Goal: Task Accomplishment & Management: Manage account settings

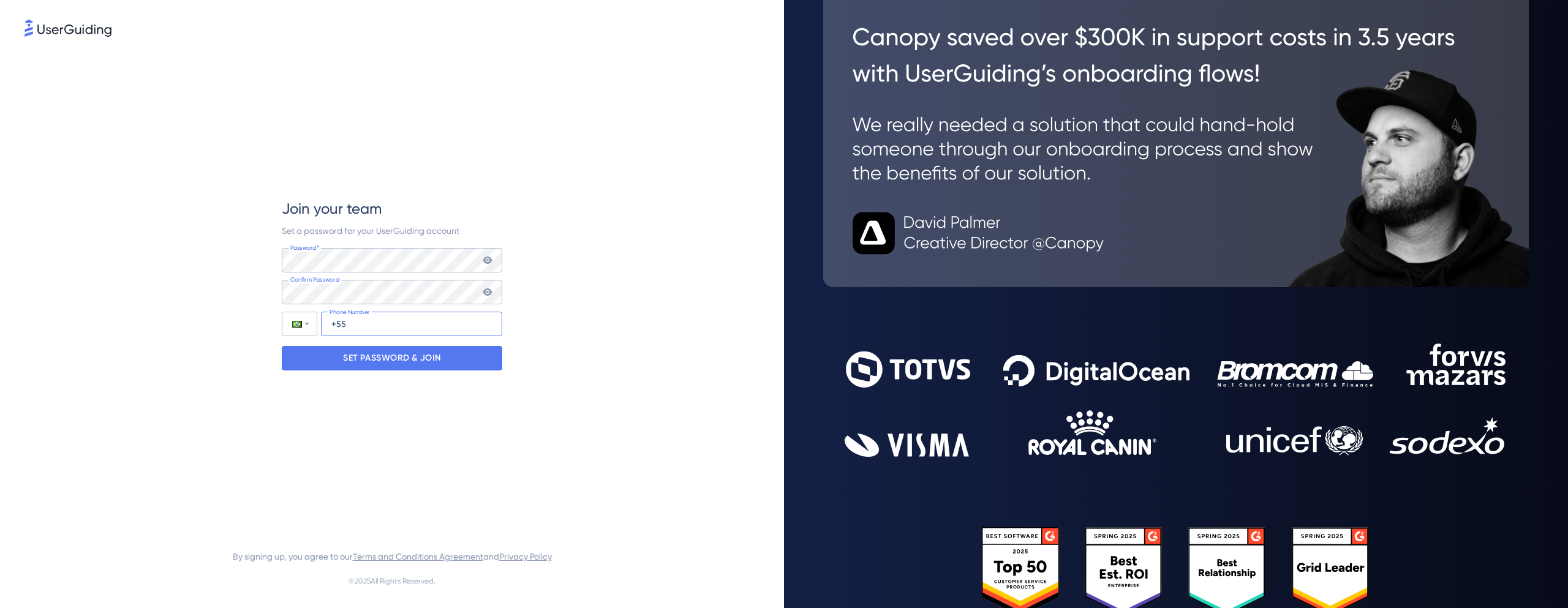
click at [432, 328] on input "+55" at bounding box center [411, 324] width 181 height 25
click at [557, 323] on div "Join your team Set a password for your UserGuiding account Password* Your passw…" at bounding box center [392, 284] width 735 height 491
click at [507, 342] on div "Join your team Set a password for your UserGuiding account Password* Your passw…" at bounding box center [392, 284] width 735 height 491
click at [492, 354] on div "SET PASSWORD & JOIN" at bounding box center [392, 359] width 220 height 25
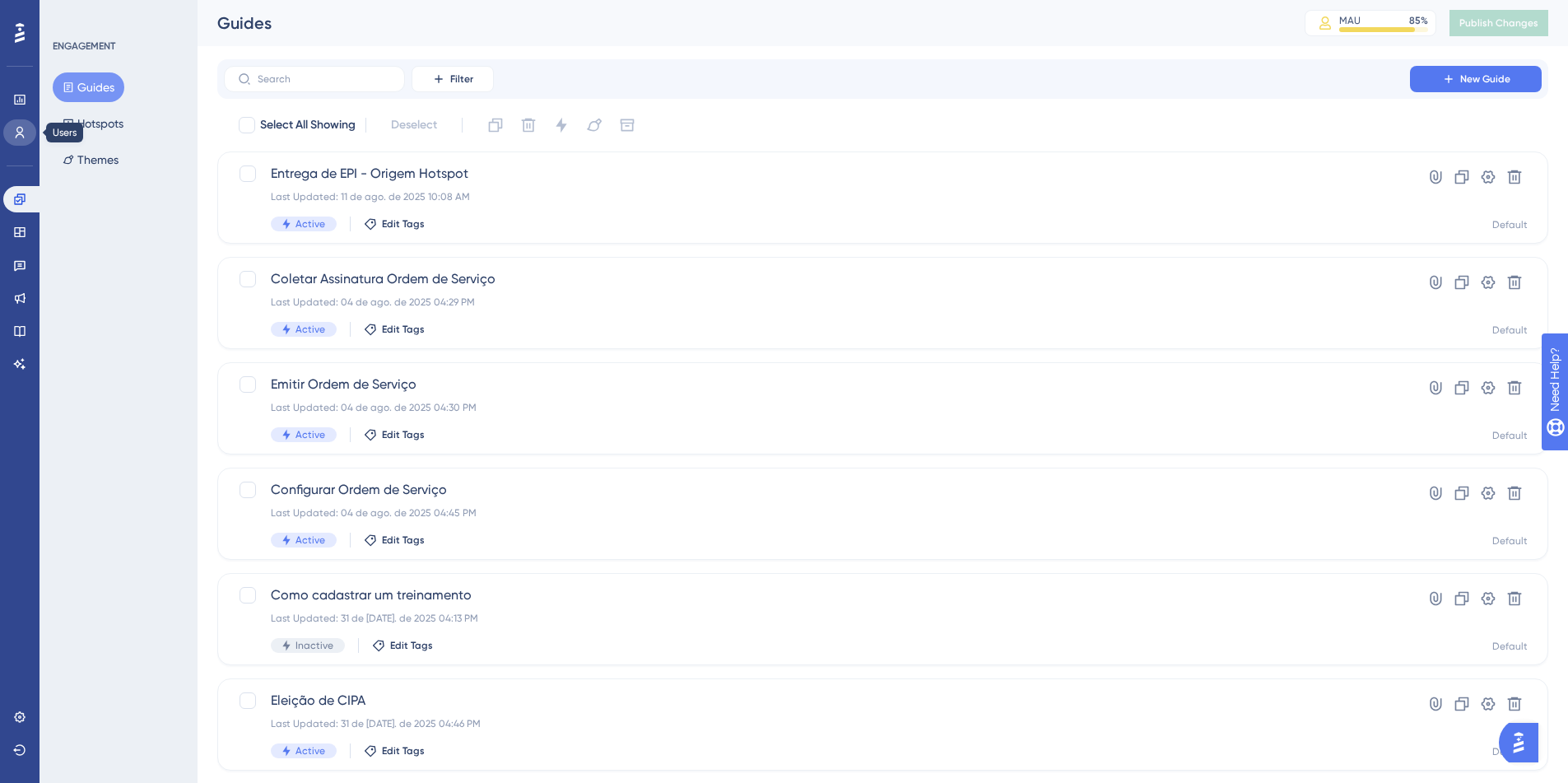
click at [23, 132] on icon at bounding box center [20, 133] width 14 height 14
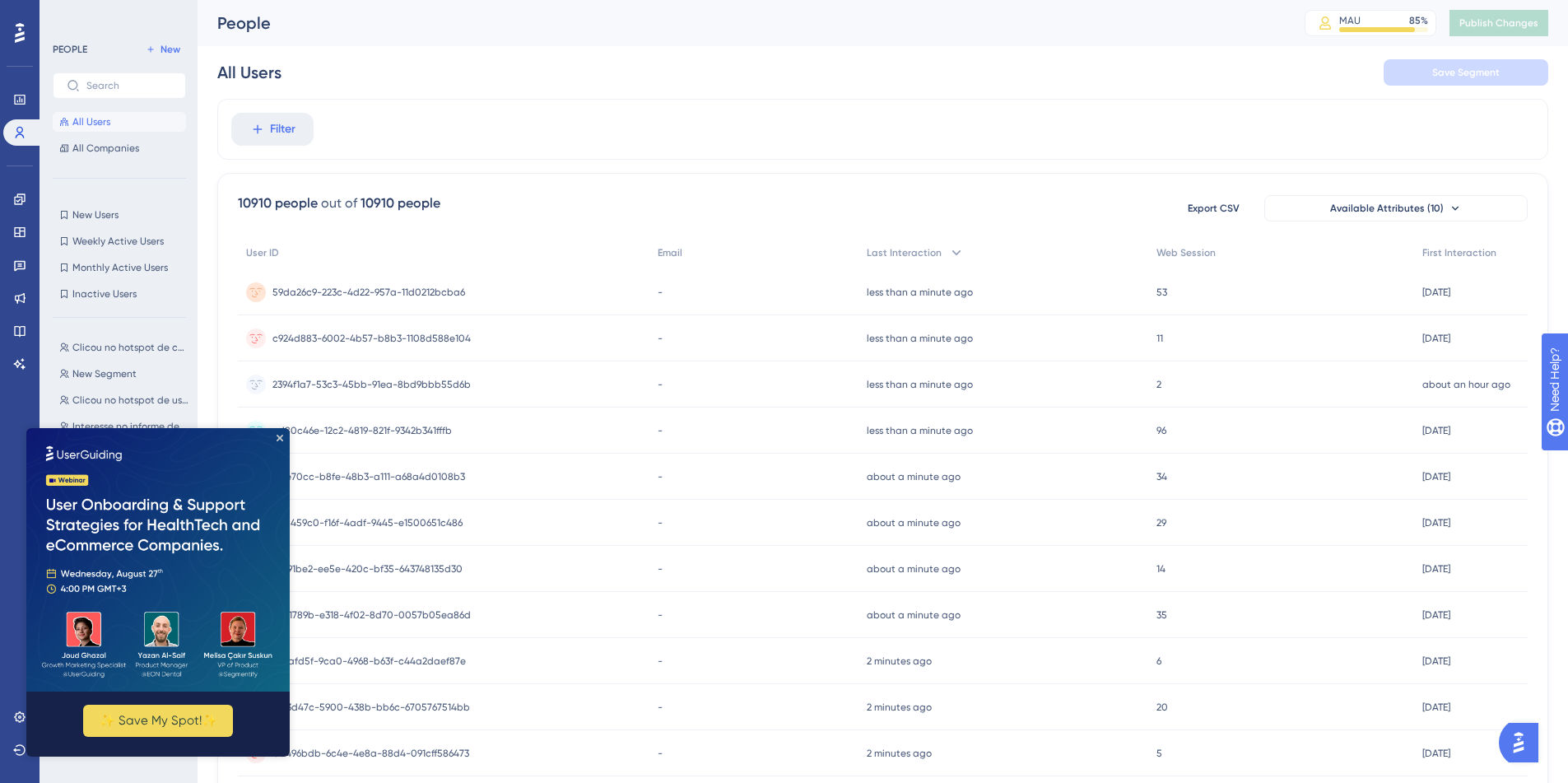
click at [282, 441] on img at bounding box center [157, 560] width 263 height 263
click at [278, 435] on icon "Close Preview" at bounding box center [280, 437] width 7 height 7
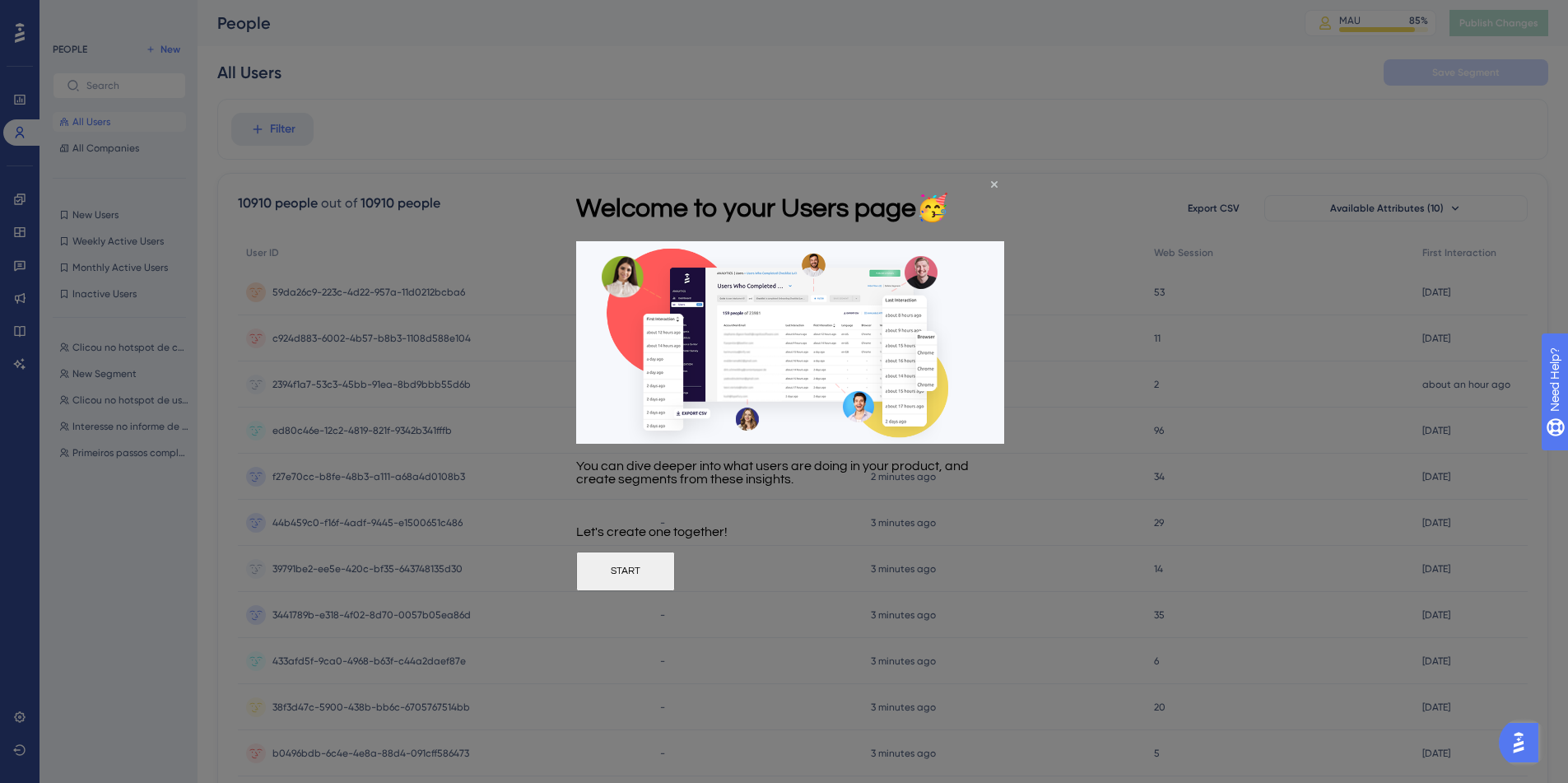
click at [949, 183] on div "Welcome to your Users page 🥳" at bounding box center [763, 208] width 373 height 67
click at [994, 184] on icon "Close Preview" at bounding box center [994, 184] width 7 height 7
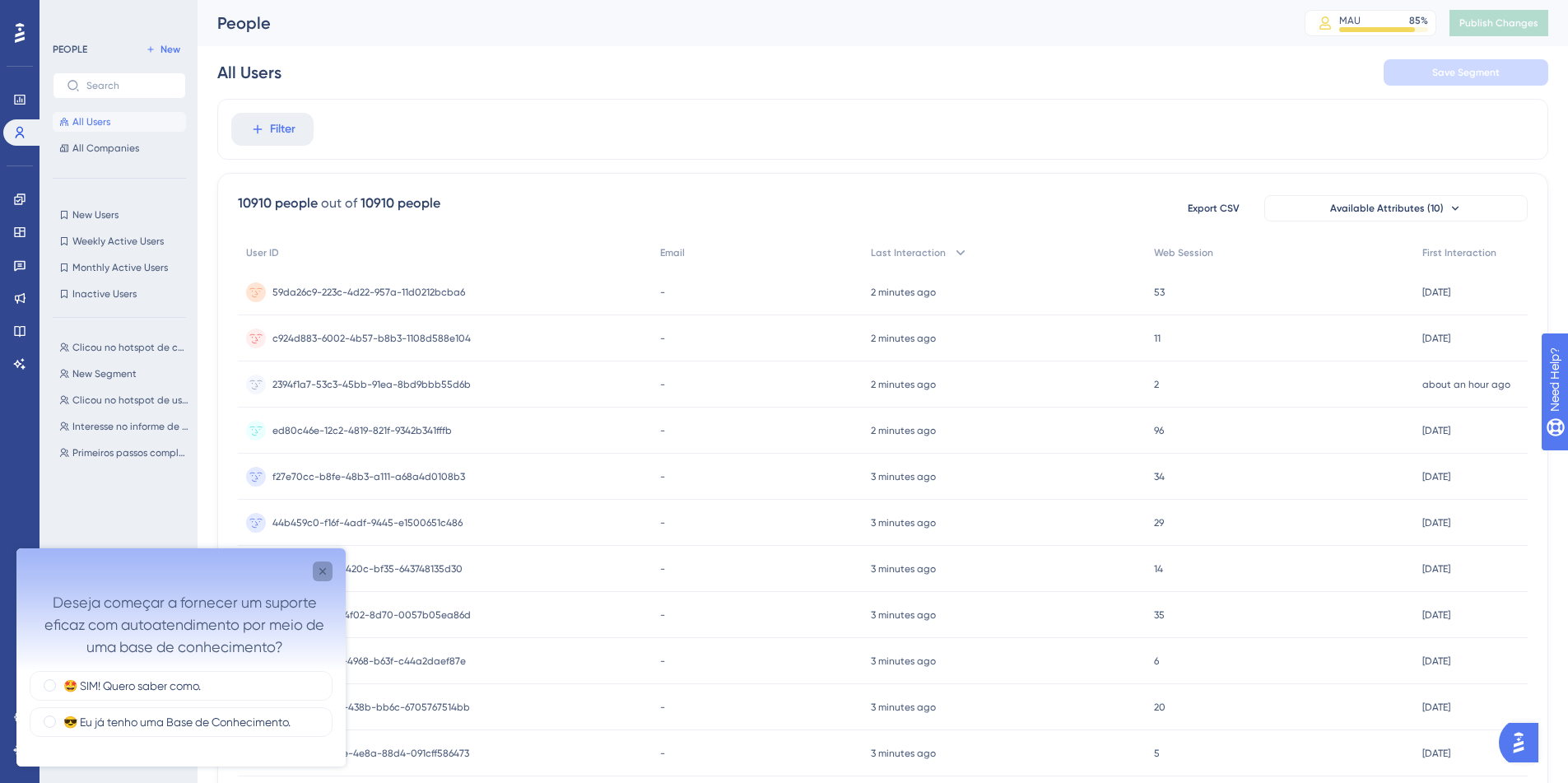
click at [324, 564] on icon "Close survey" at bounding box center [323, 571] width 14 height 14
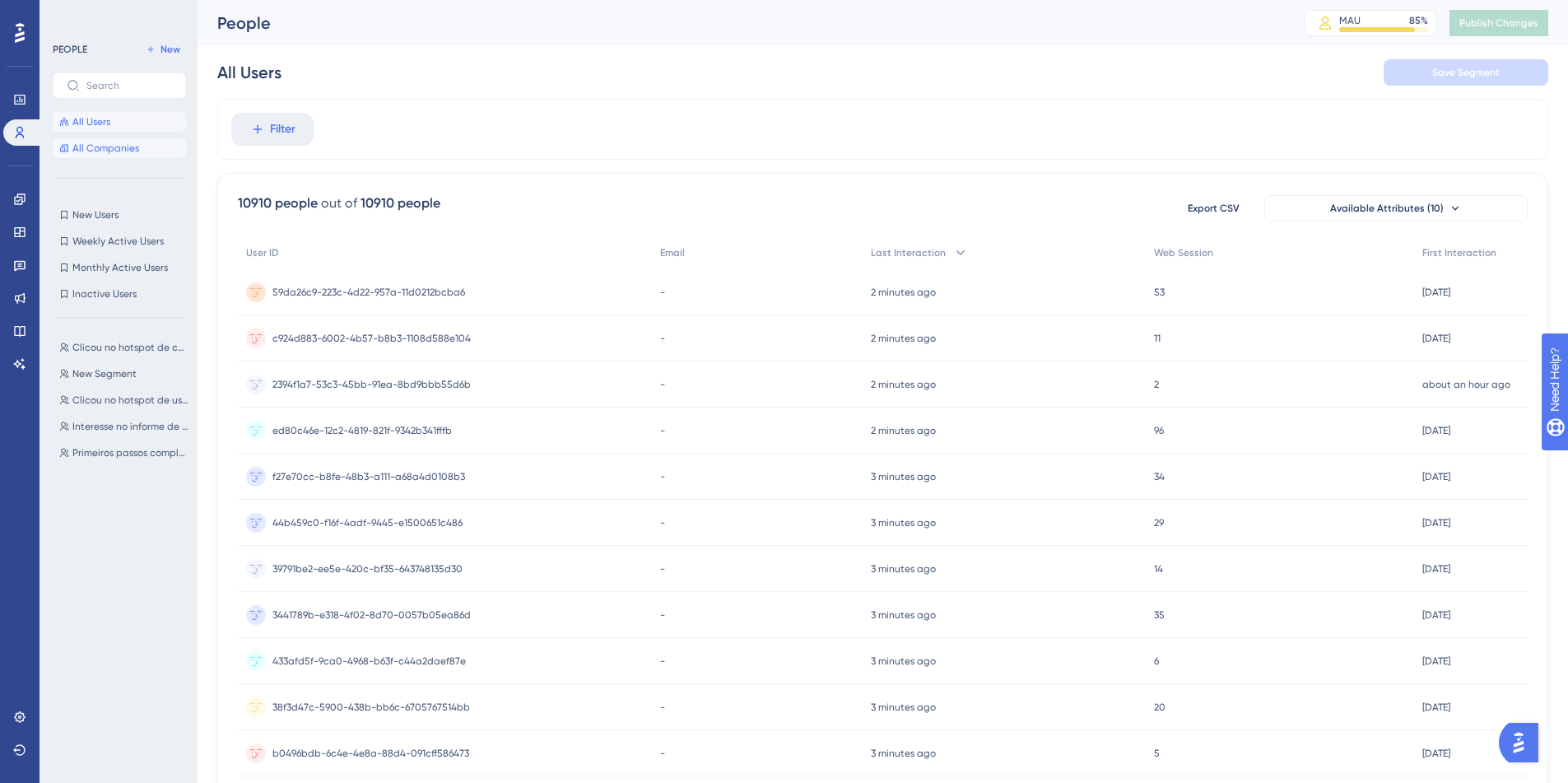
click at [121, 153] on span "All Companies" at bounding box center [106, 149] width 67 height 14
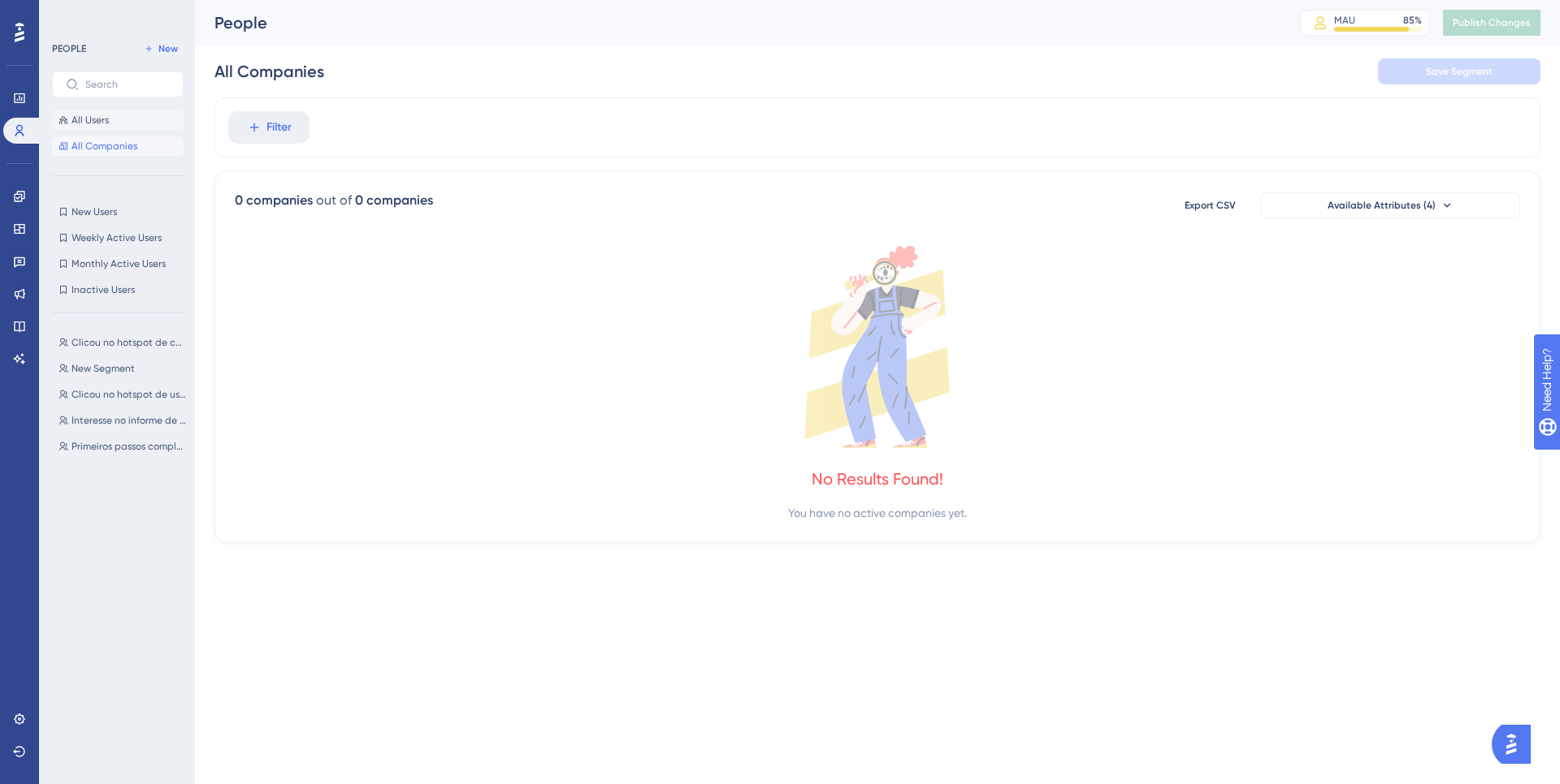
click at [121, 127] on button "All Users" at bounding box center [117, 120] width 131 height 19
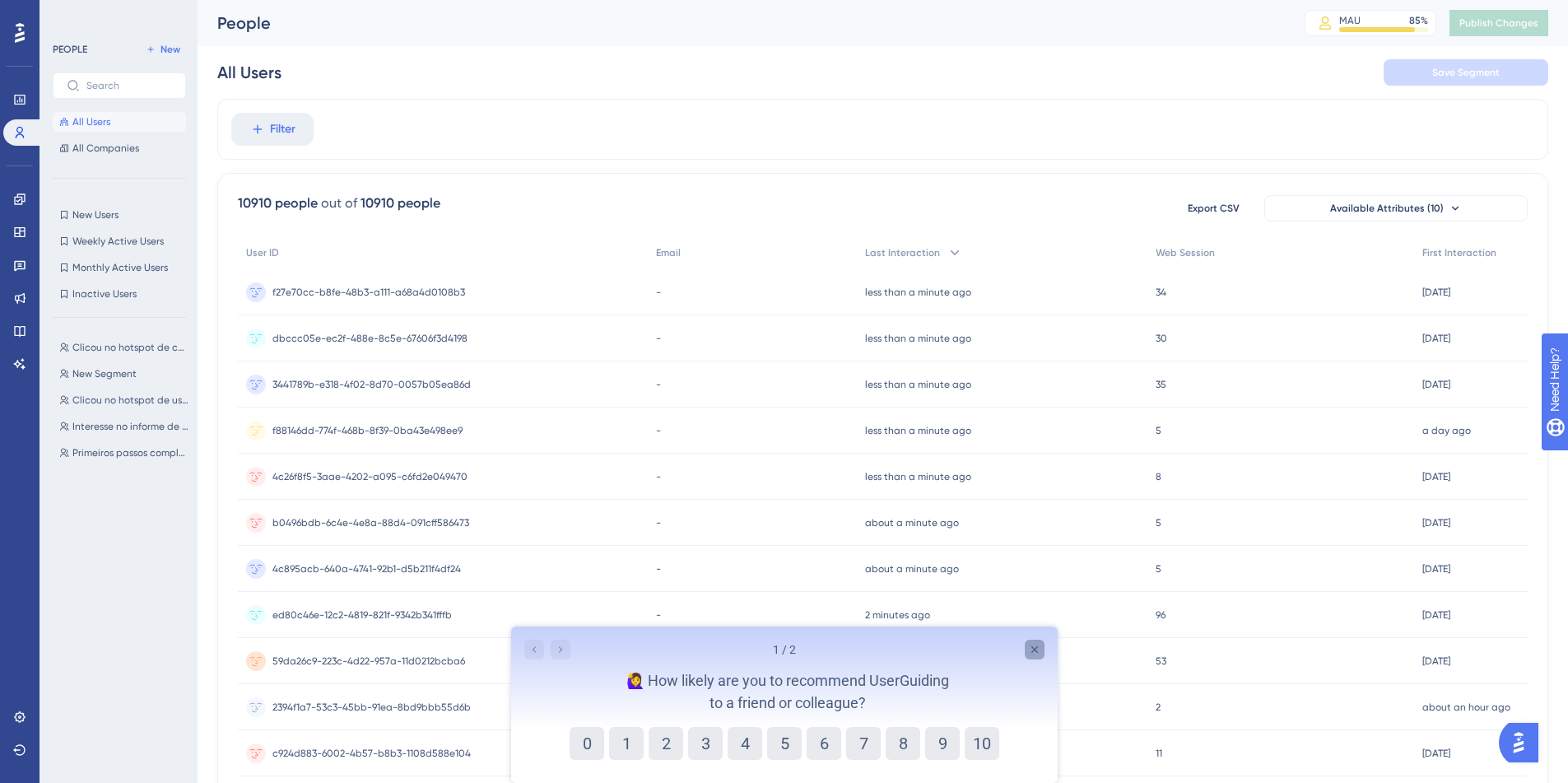
click at [1032, 650] on icon "Close survey" at bounding box center [1034, 650] width 14 height 14
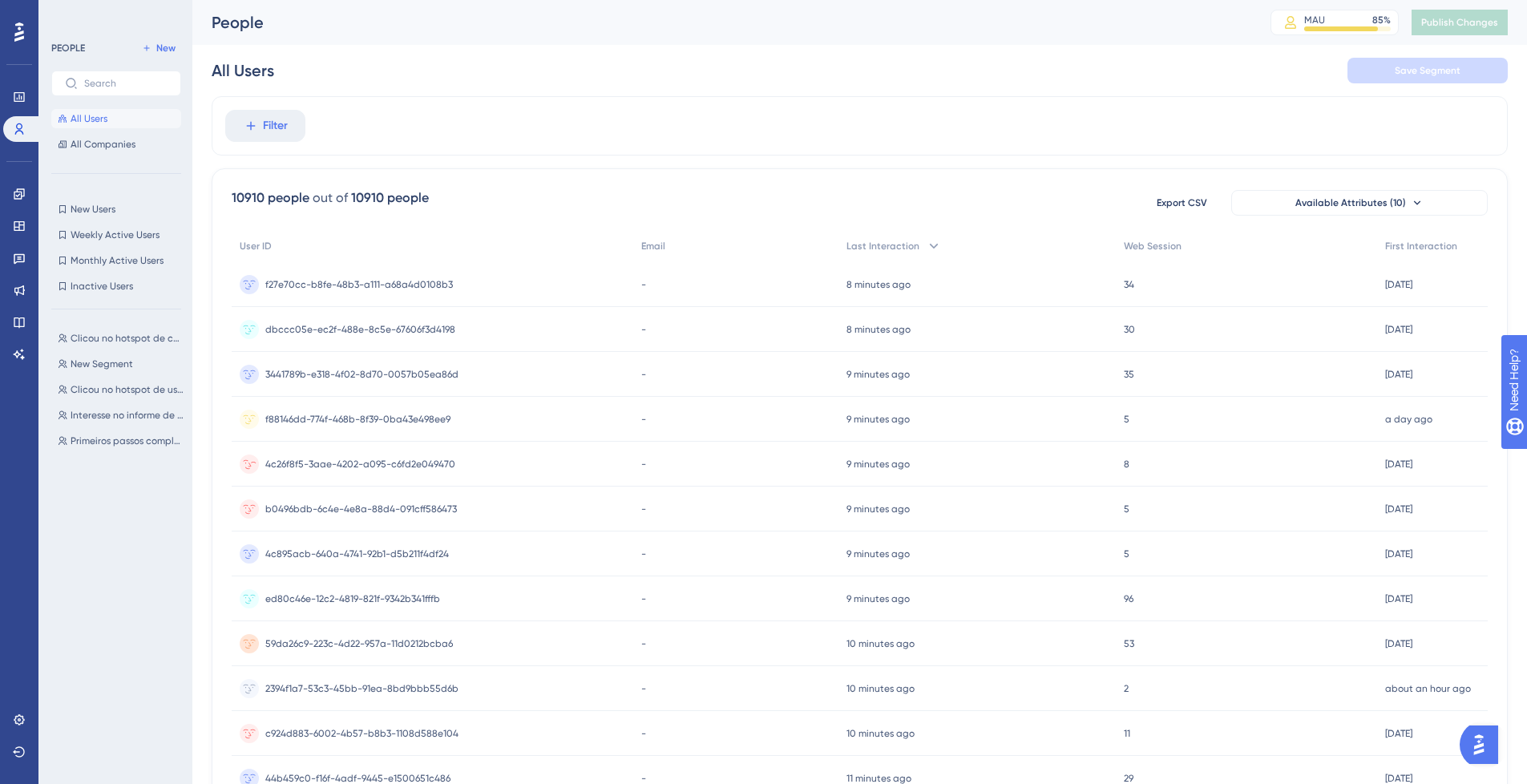
click at [617, 81] on div "All Users Save Segment" at bounding box center [860, 70] width 1296 height 51
click at [113, 150] on button "All Companies" at bounding box center [115, 144] width 130 height 19
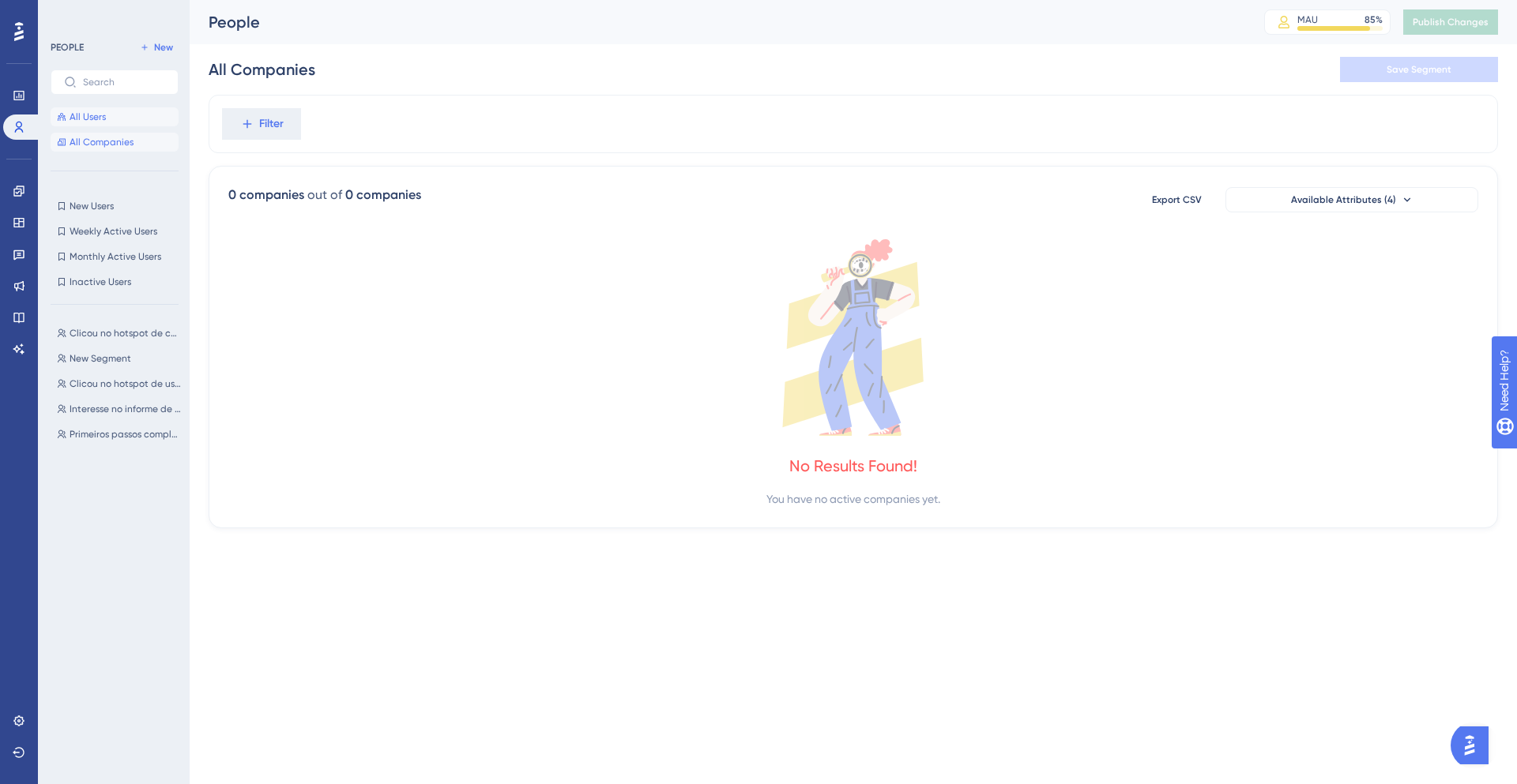
click at [104, 124] on button "All Users" at bounding box center [114, 117] width 128 height 19
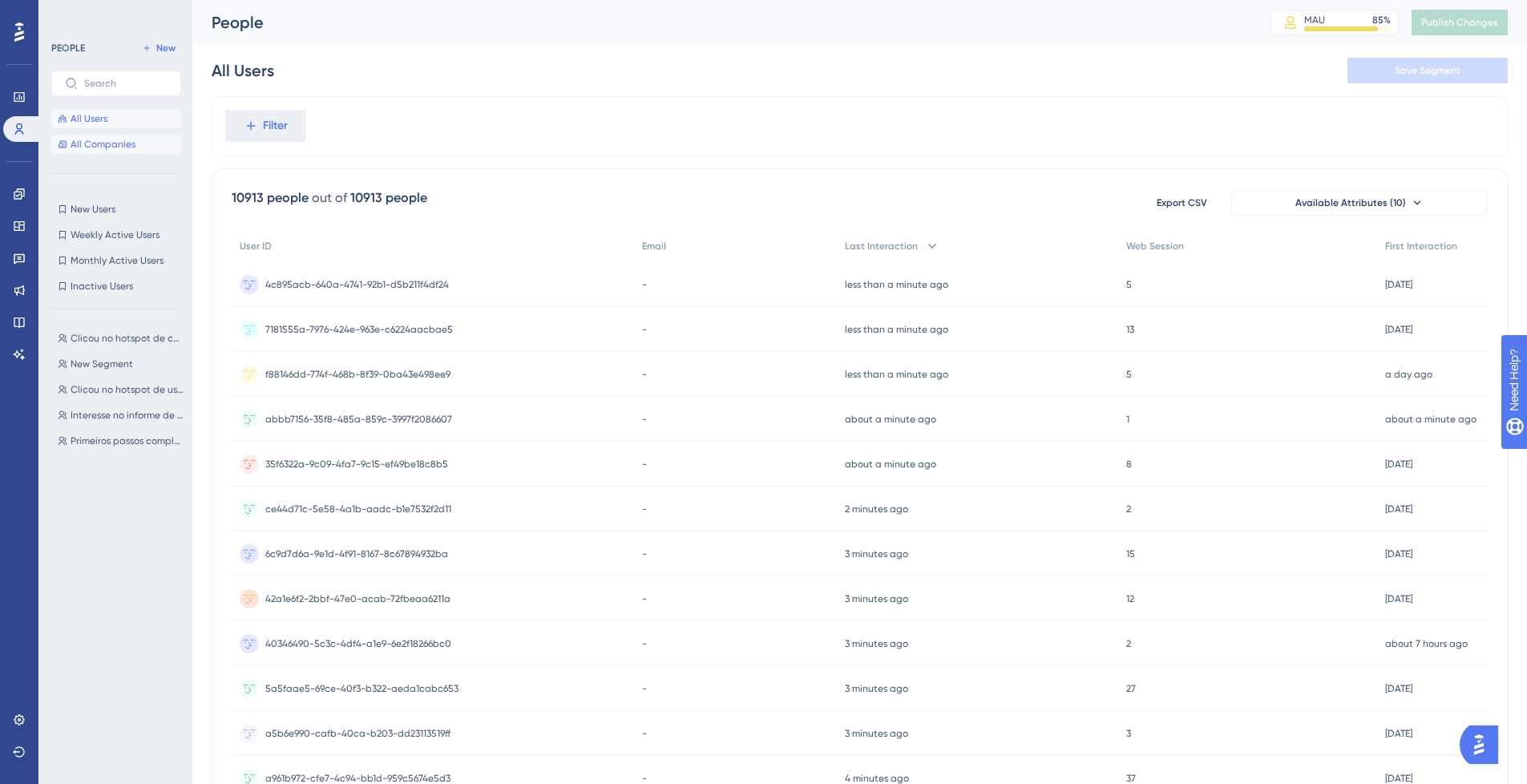
click at [129, 142] on span "All Companies" at bounding box center [103, 145] width 65 height 13
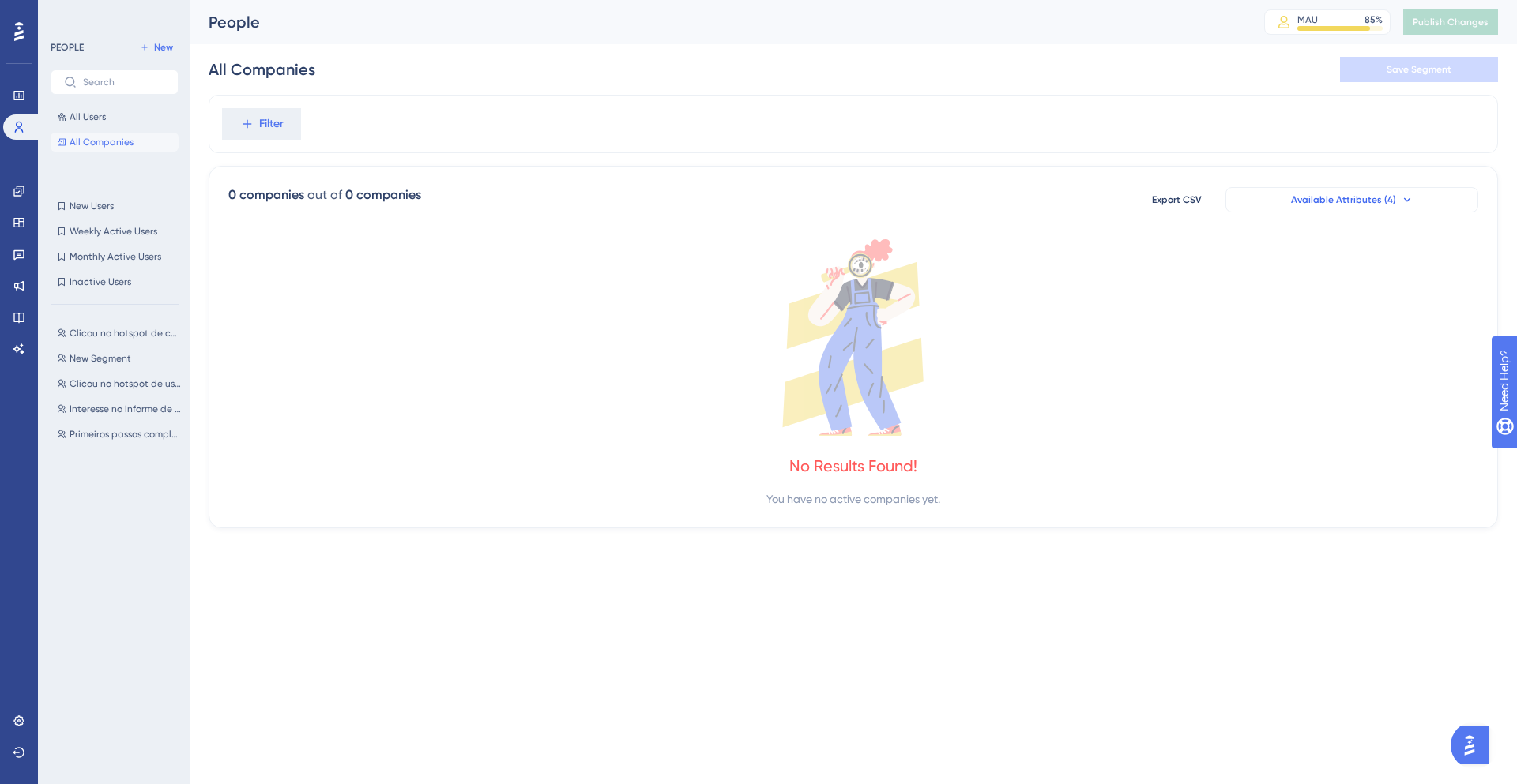
click at [1385, 199] on span "Available Attributes (4)" at bounding box center [1343, 200] width 105 height 13
click at [104, 121] on span "All Users" at bounding box center [88, 117] width 36 height 13
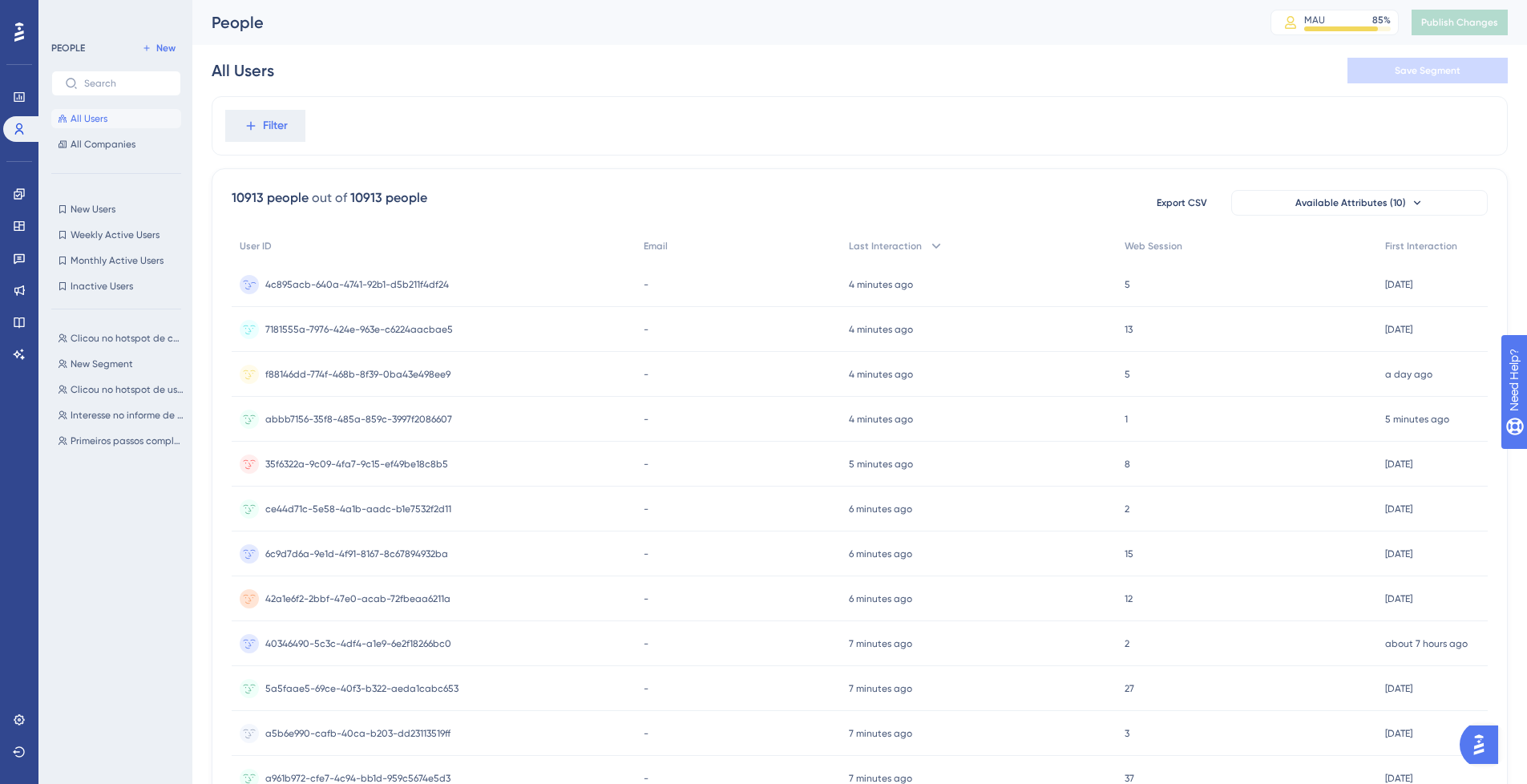
click at [360, 285] on span "4c895acb-640a-4741-92b1-d5b211f4df24" at bounding box center [357, 285] width 184 height 13
click at [1225, 42] on div "People MAU 85 % Click to see add-on and upgrade options Publish Changes" at bounding box center [859, 22] width 1335 height 44
click at [1056, 123] on div "Filter" at bounding box center [860, 126] width 1296 height 60
click at [1334, 194] on button "Available Attributes (10)" at bounding box center [1359, 202] width 256 height 26
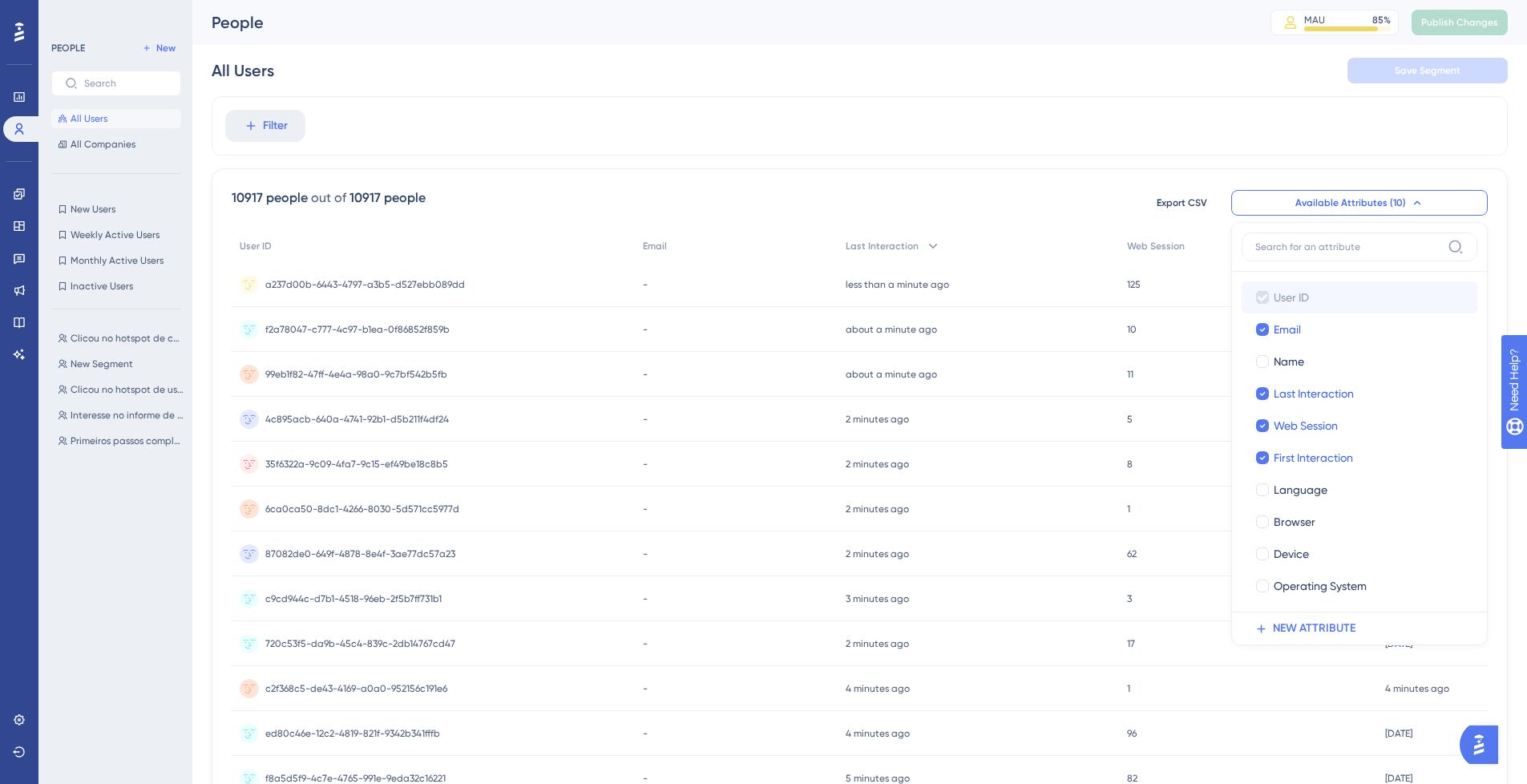
scroll to position [42, 0]
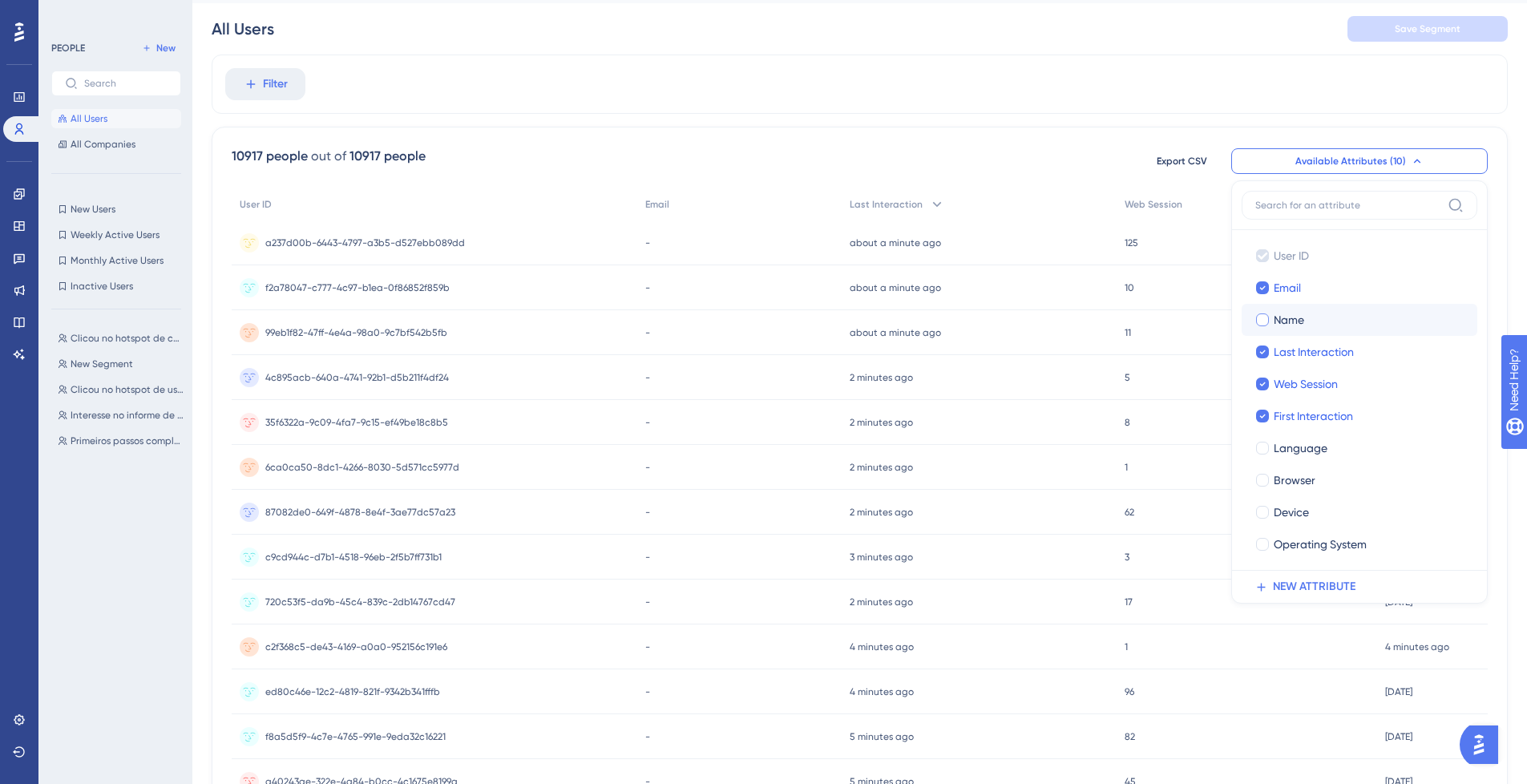
click at [1265, 327] on label "Name" at bounding box center [1360, 320] width 210 height 19
checkbox input "true"
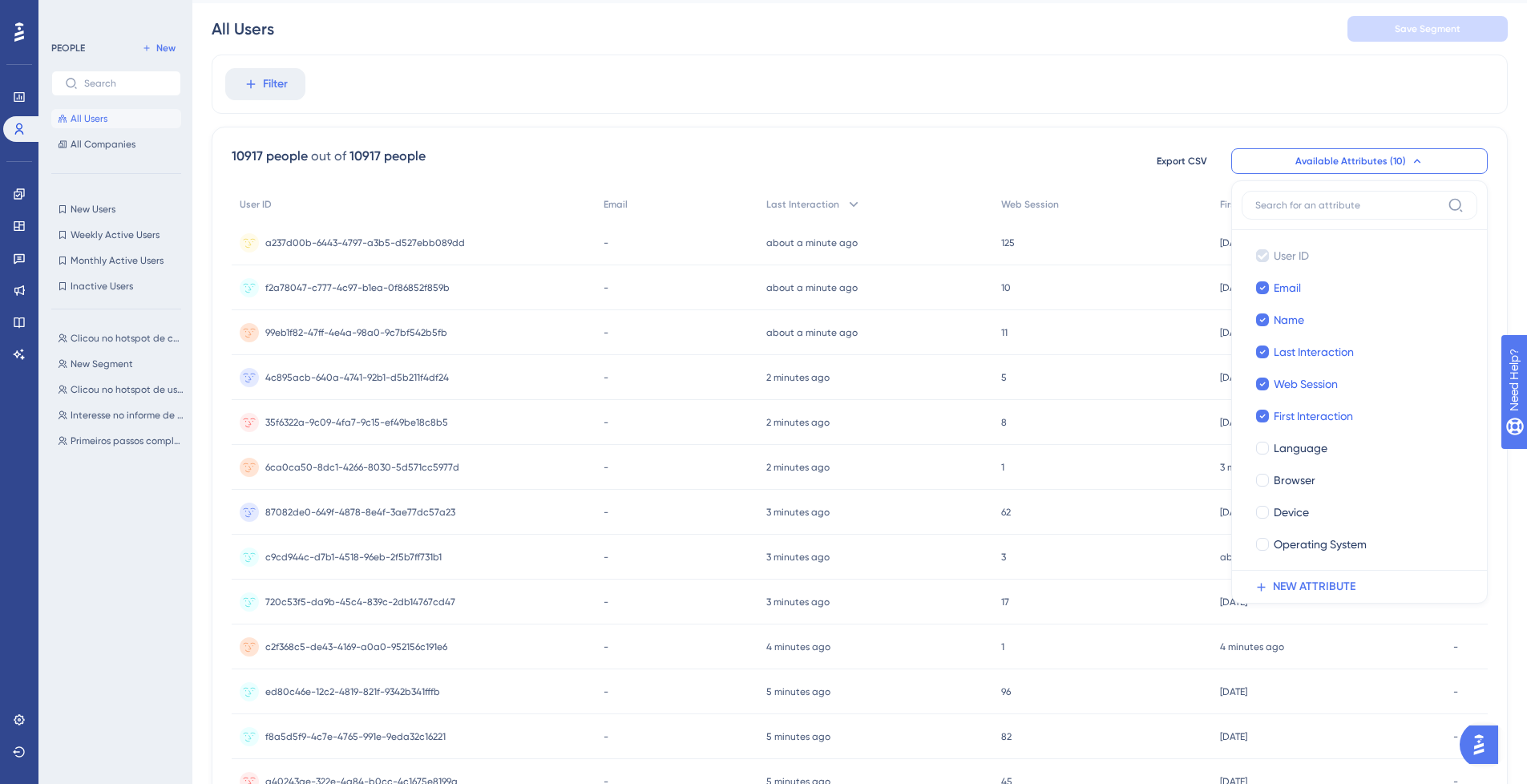
click at [893, 102] on div "Filter" at bounding box center [860, 84] width 1296 height 60
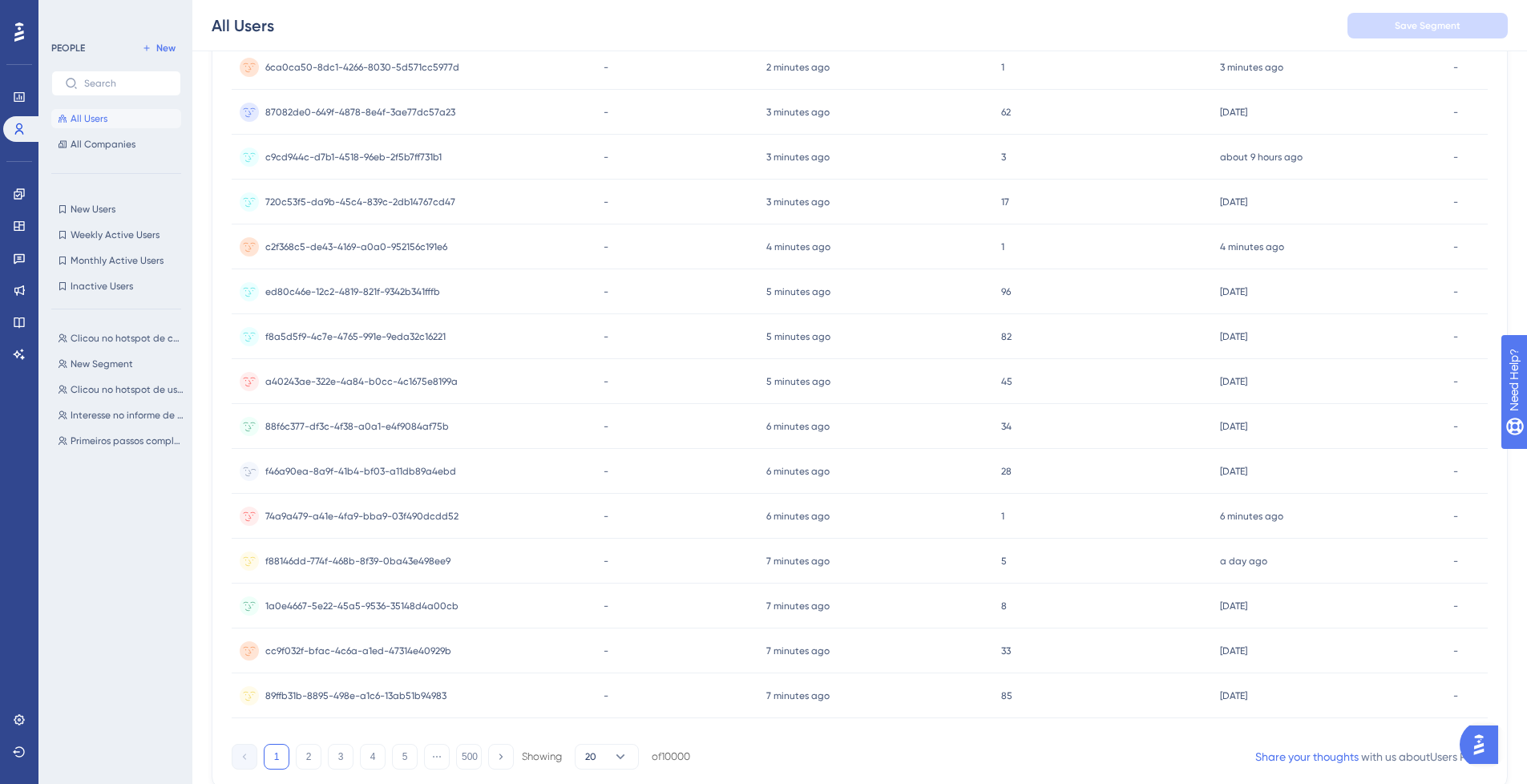
scroll to position [0, 0]
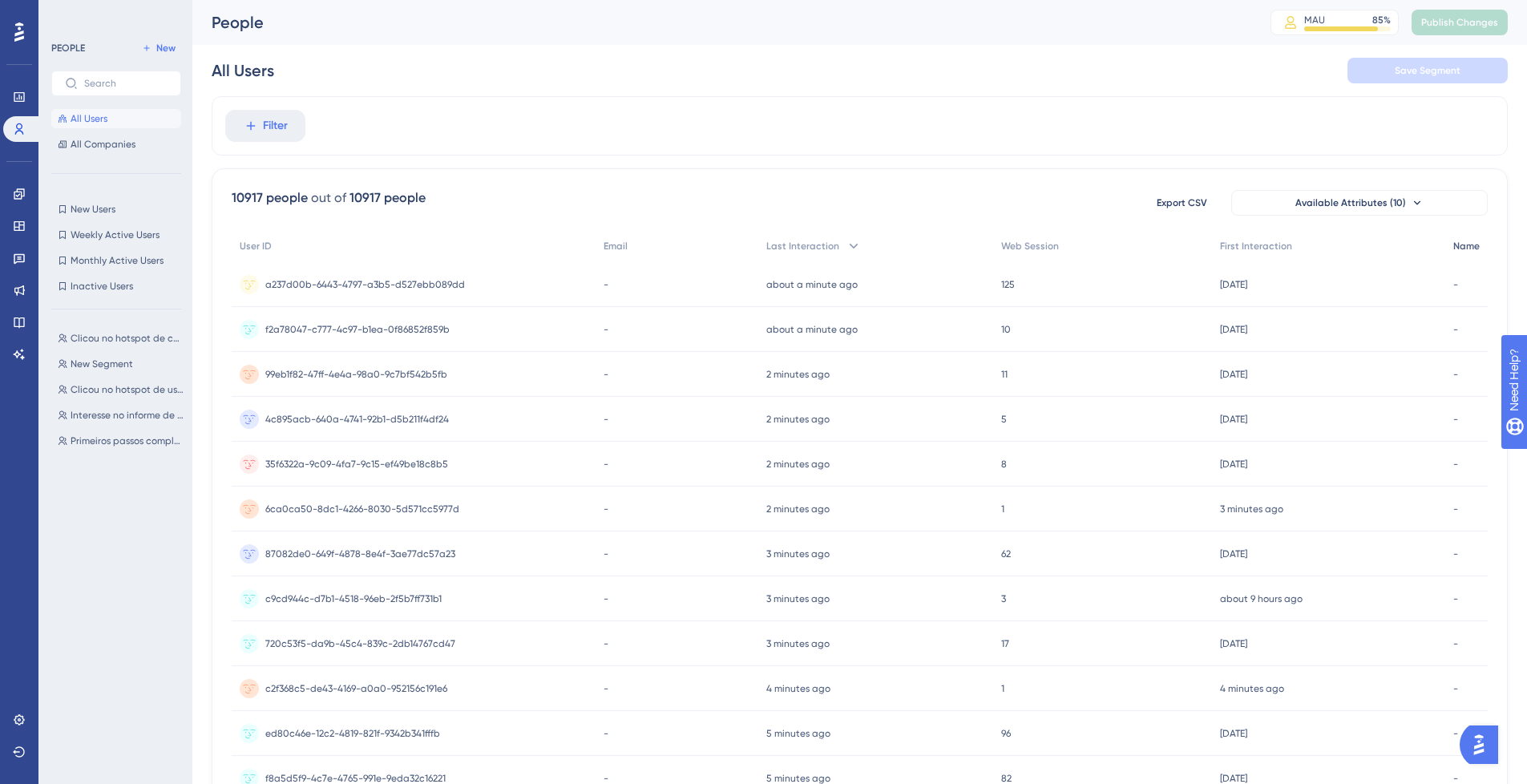
click at [1481, 252] on div "Name" at bounding box center [1466, 246] width 43 height 33
click at [268, 132] on span "Filter" at bounding box center [275, 126] width 25 height 19
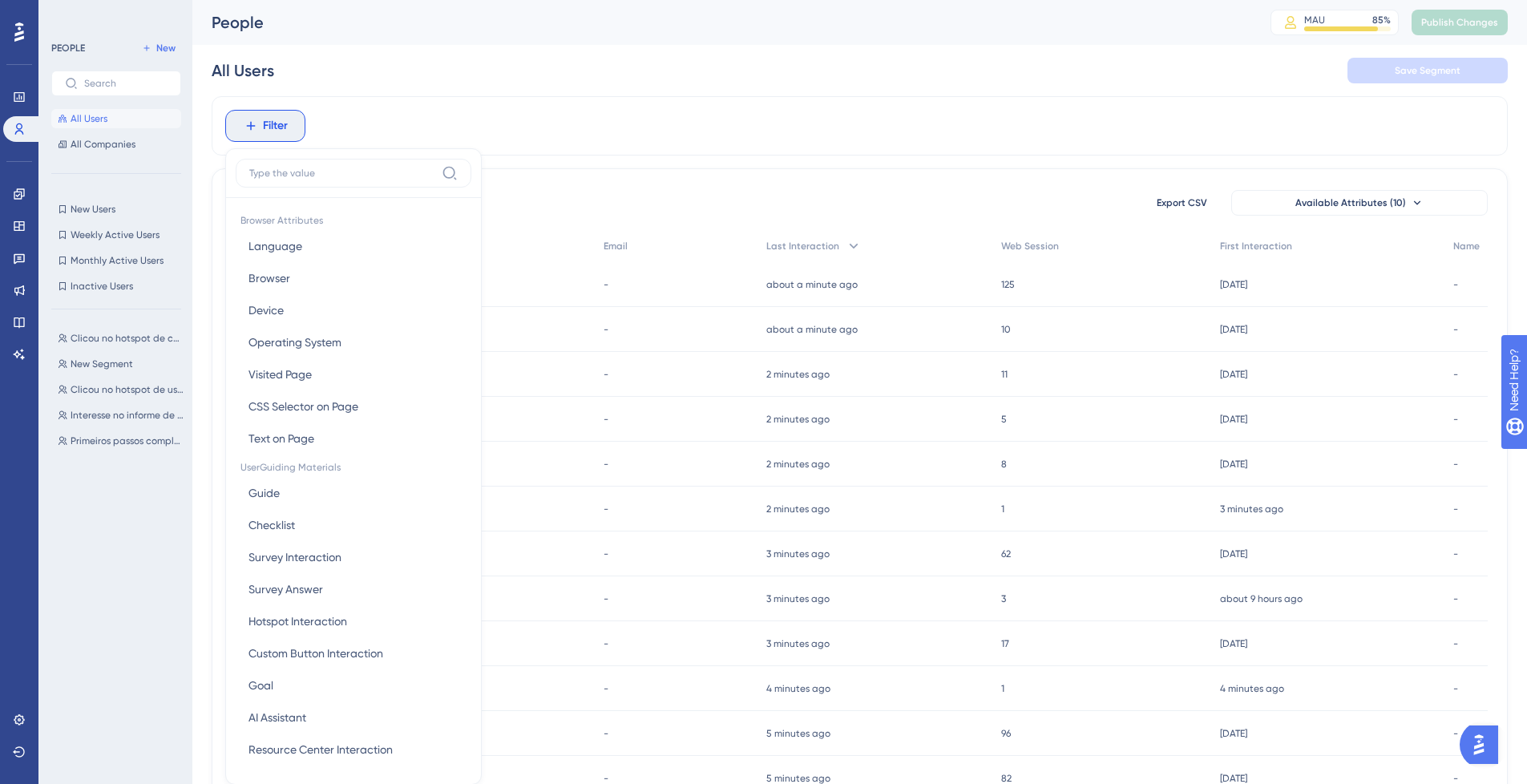
scroll to position [75, 0]
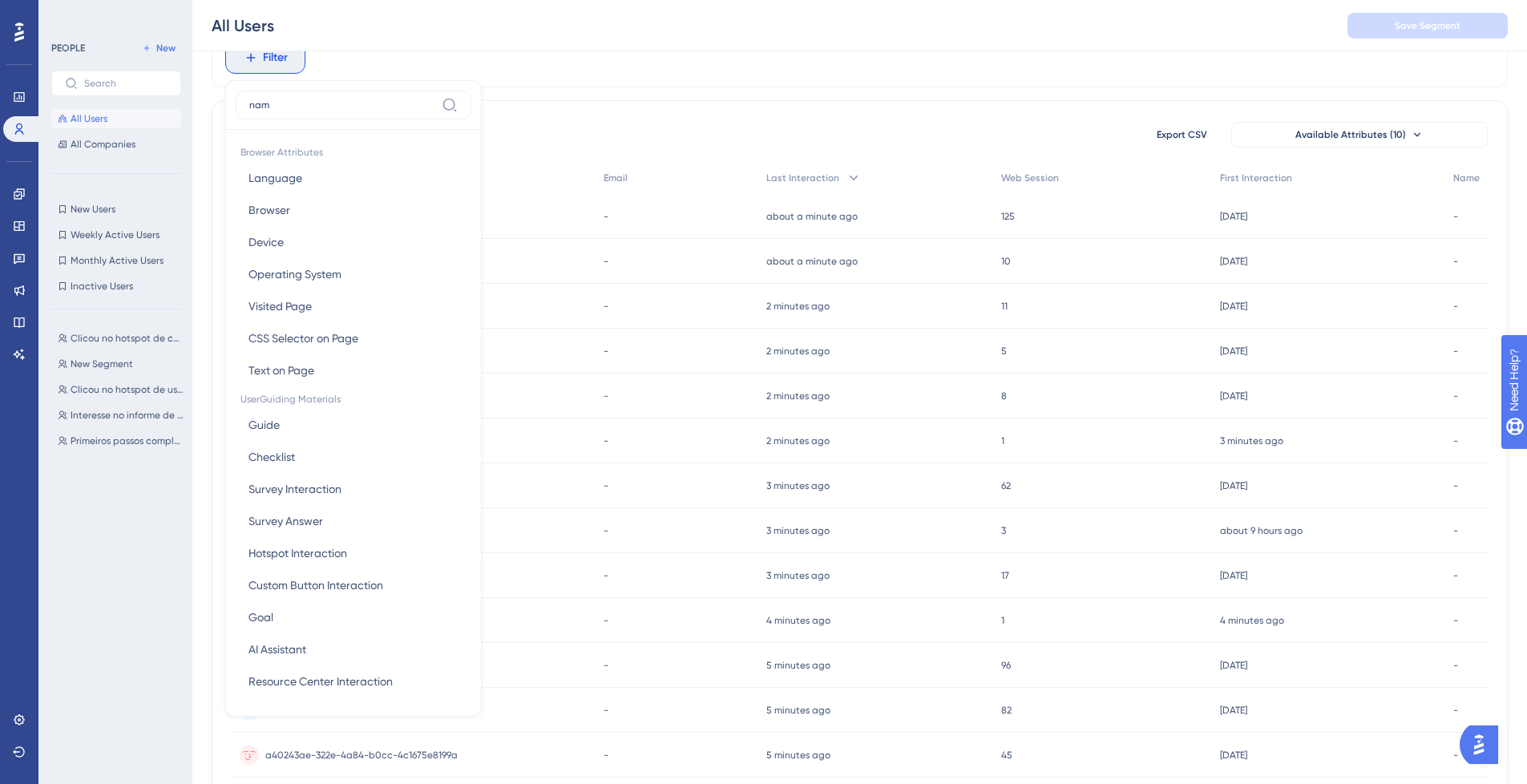
type input "name"
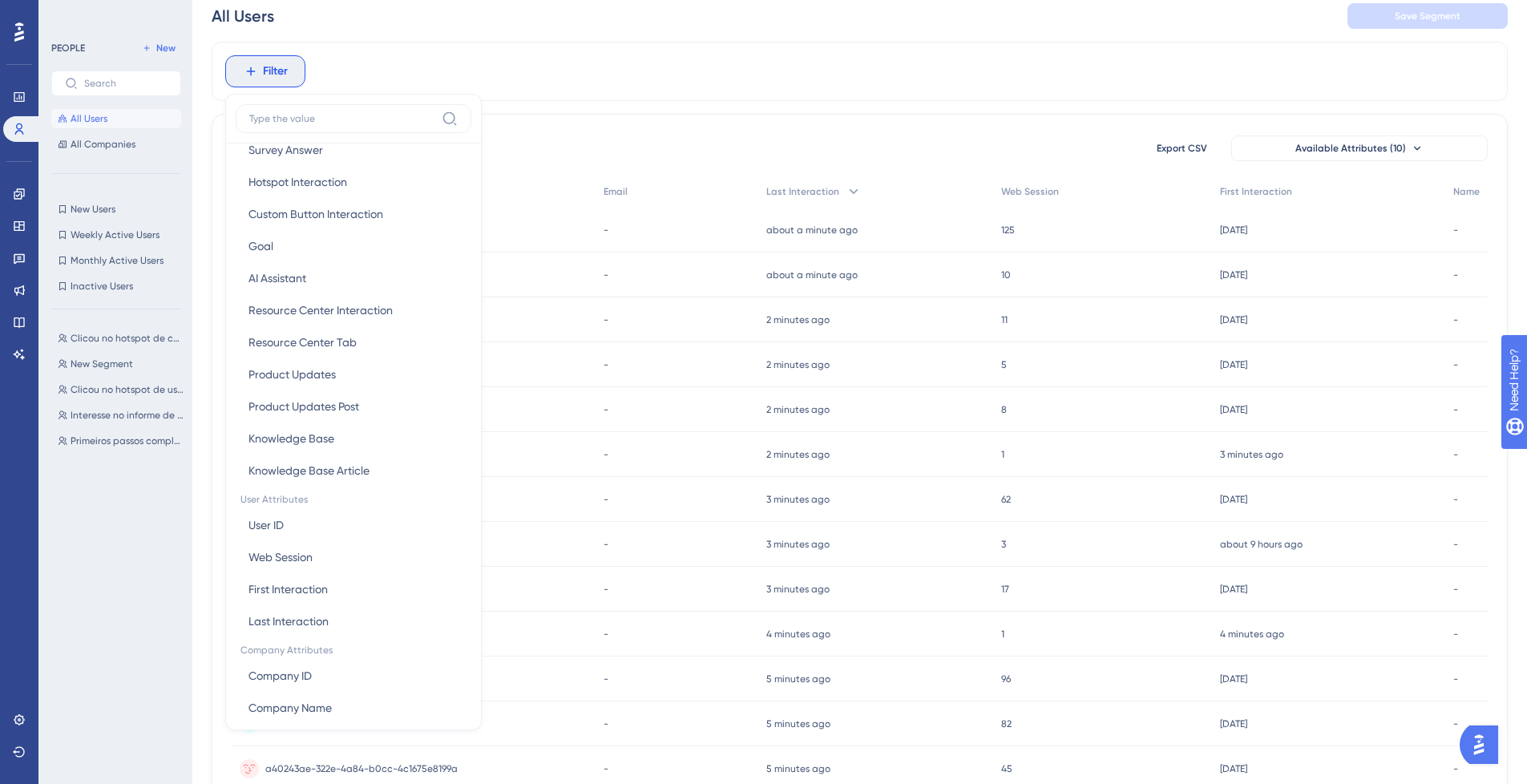
scroll to position [96, 0]
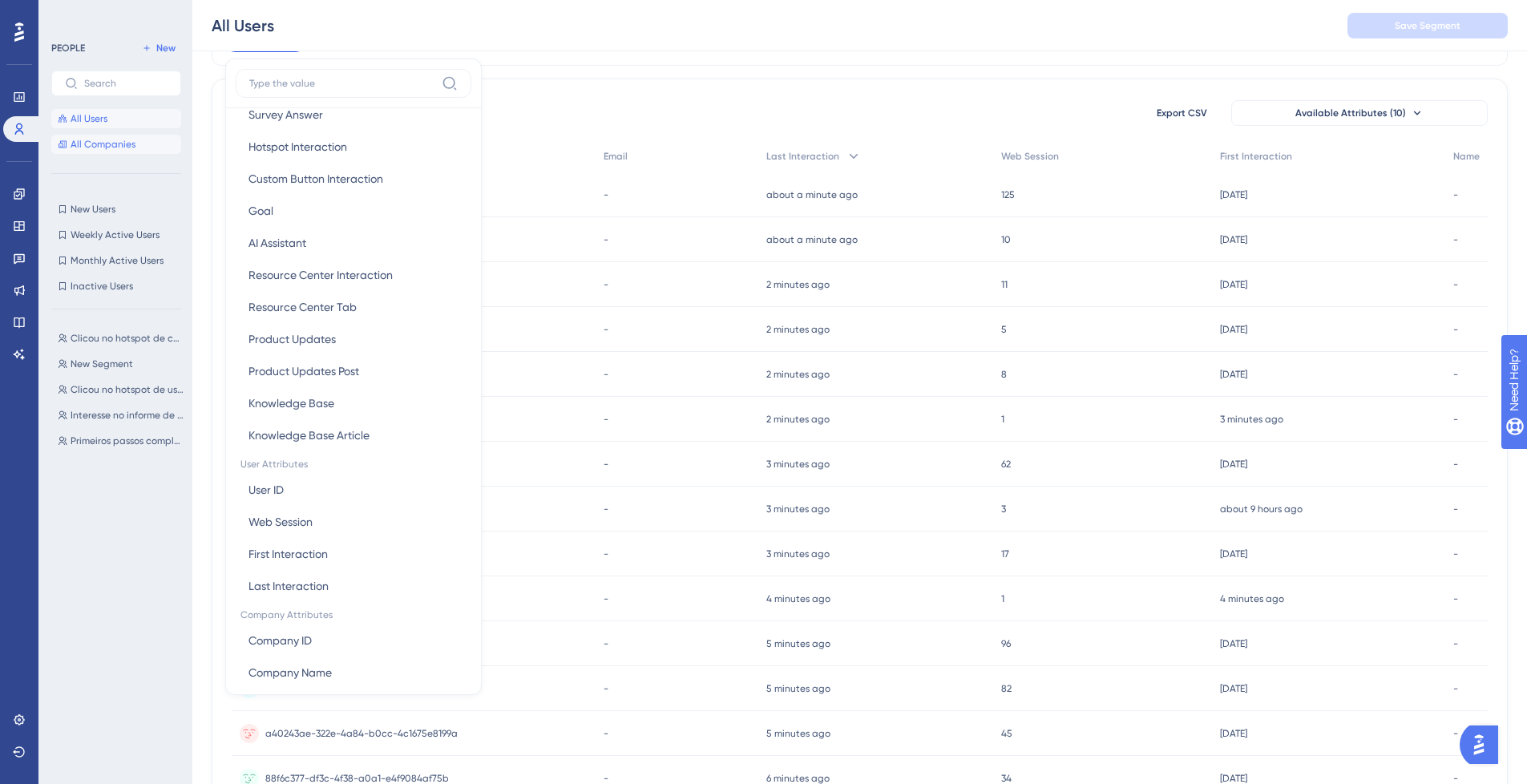
click at [100, 144] on span "All Companies" at bounding box center [103, 145] width 65 height 13
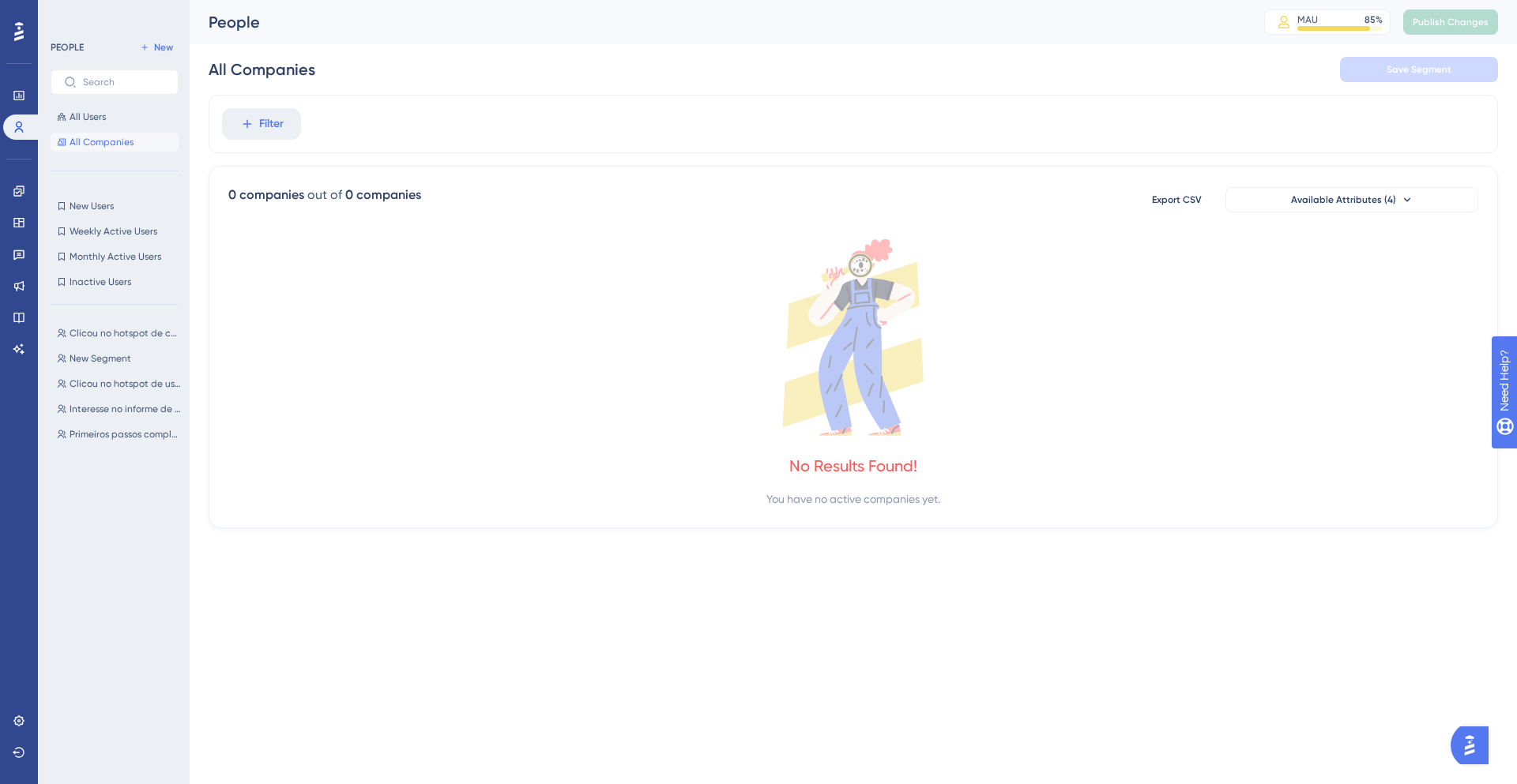
click at [372, 263] on icon at bounding box center [853, 337] width 1249 height 197
click at [499, 307] on icon at bounding box center [853, 337] width 1249 height 197
click at [129, 287] on span "Inactive Users" at bounding box center [101, 282] width 62 height 13
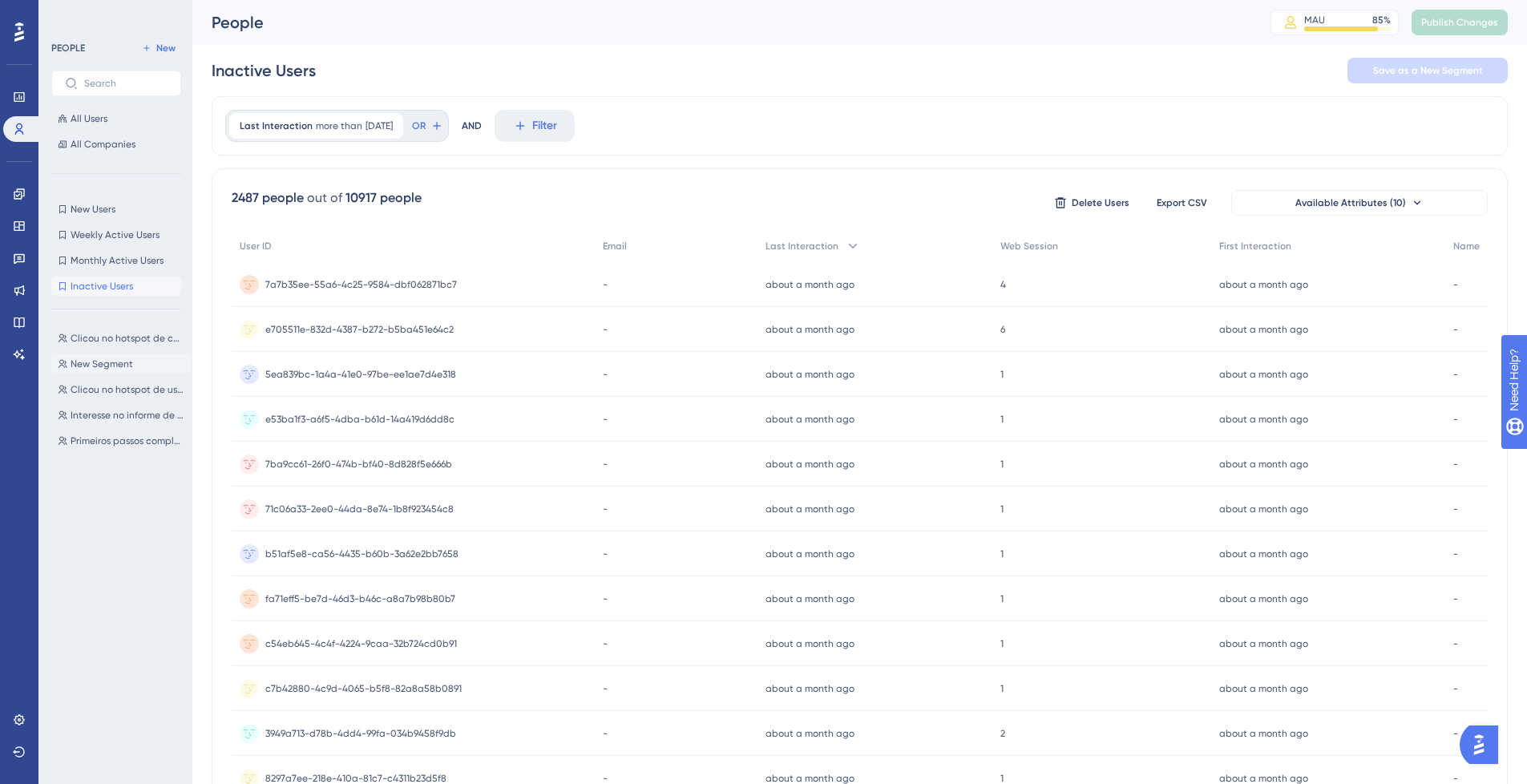
click at [113, 359] on span "New Segment" at bounding box center [102, 364] width 62 height 13
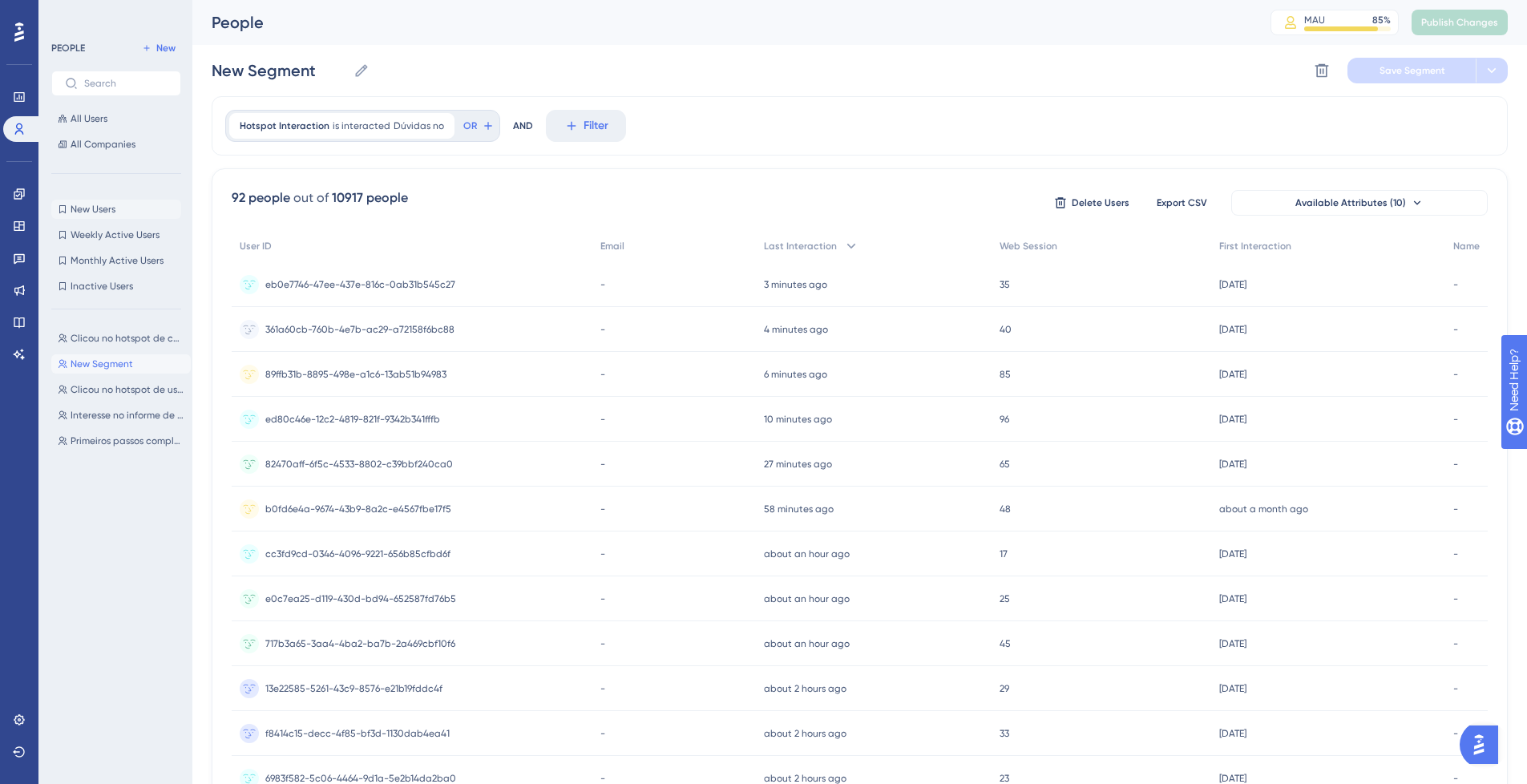
click at [114, 207] on span "New Users" at bounding box center [93, 209] width 44 height 13
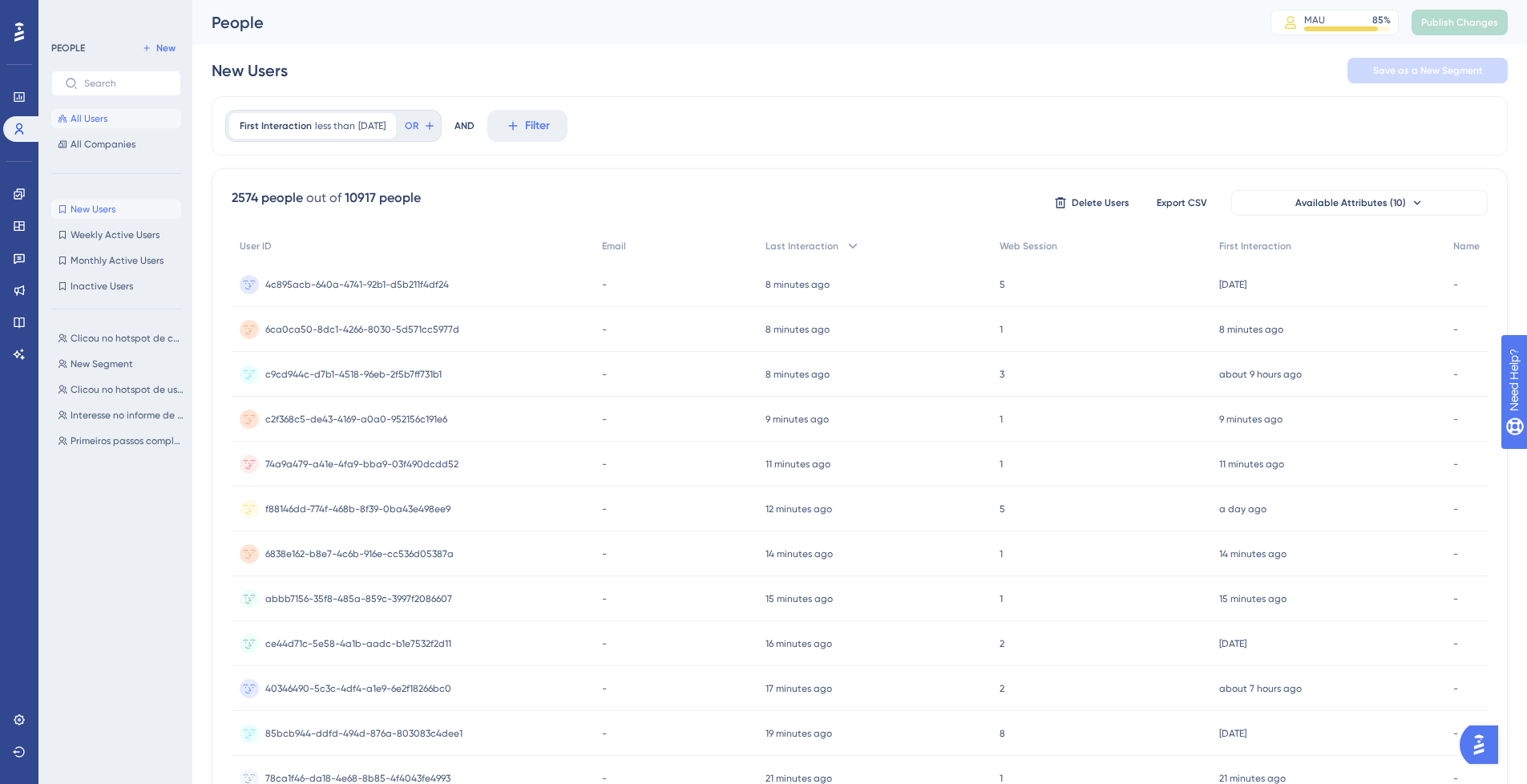
click at [94, 113] on span "All Users" at bounding box center [89, 119] width 37 height 13
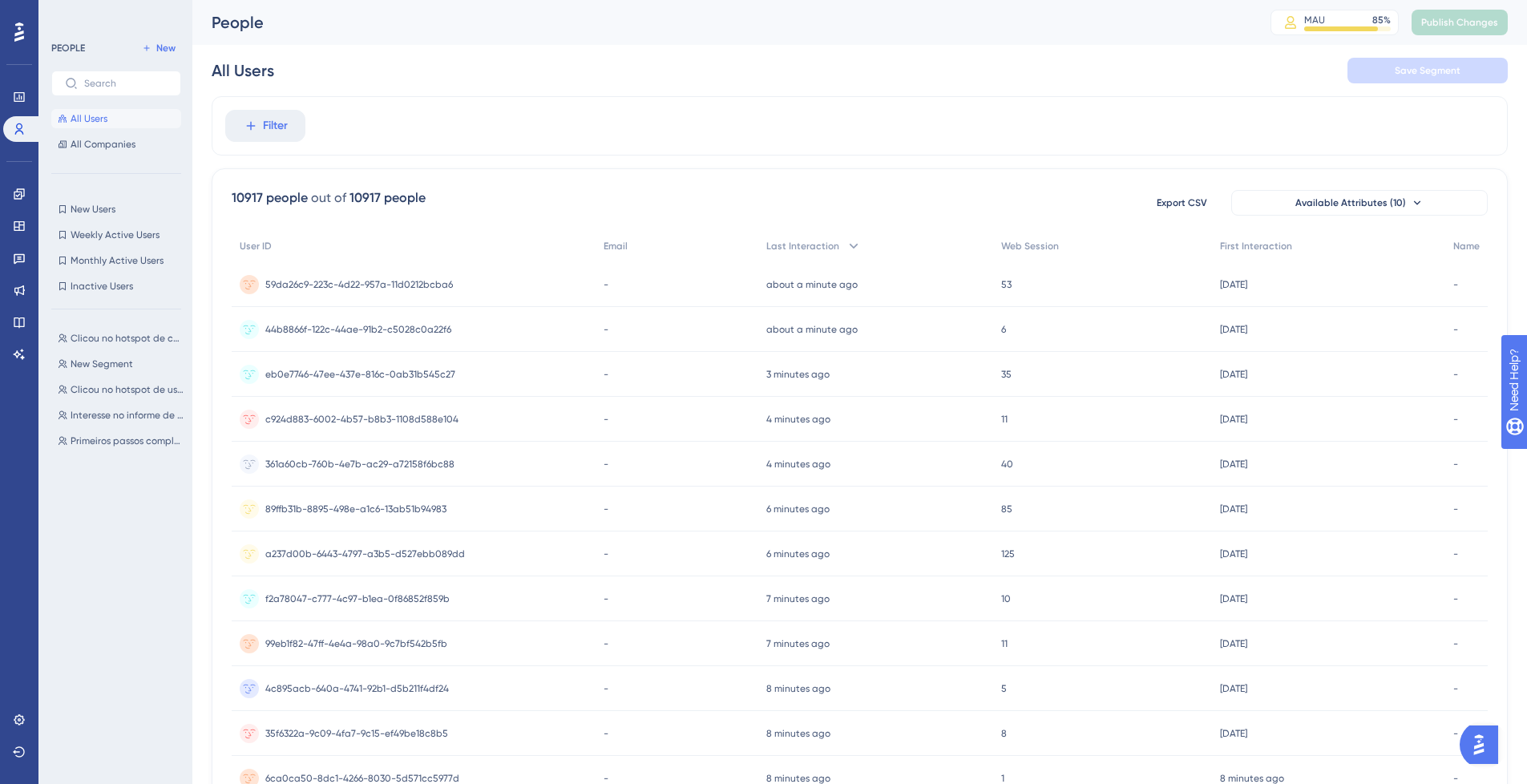
click at [326, 195] on div "out of" at bounding box center [328, 198] width 35 height 19
click at [290, 135] on button "Filter" at bounding box center [265, 126] width 80 height 32
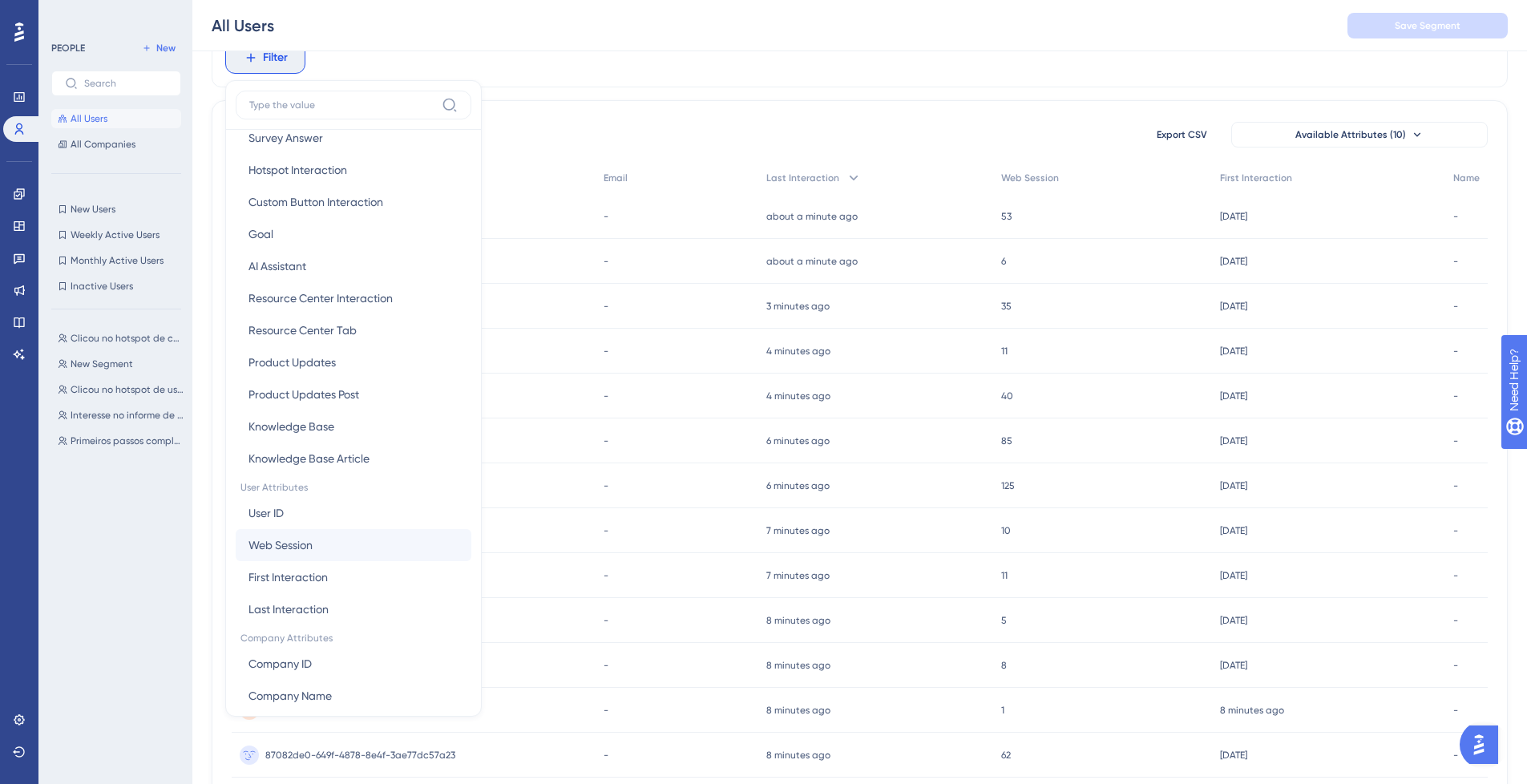
scroll to position [385, 0]
click at [325, 516] on button "User ID User ID" at bounding box center [353, 512] width 236 height 32
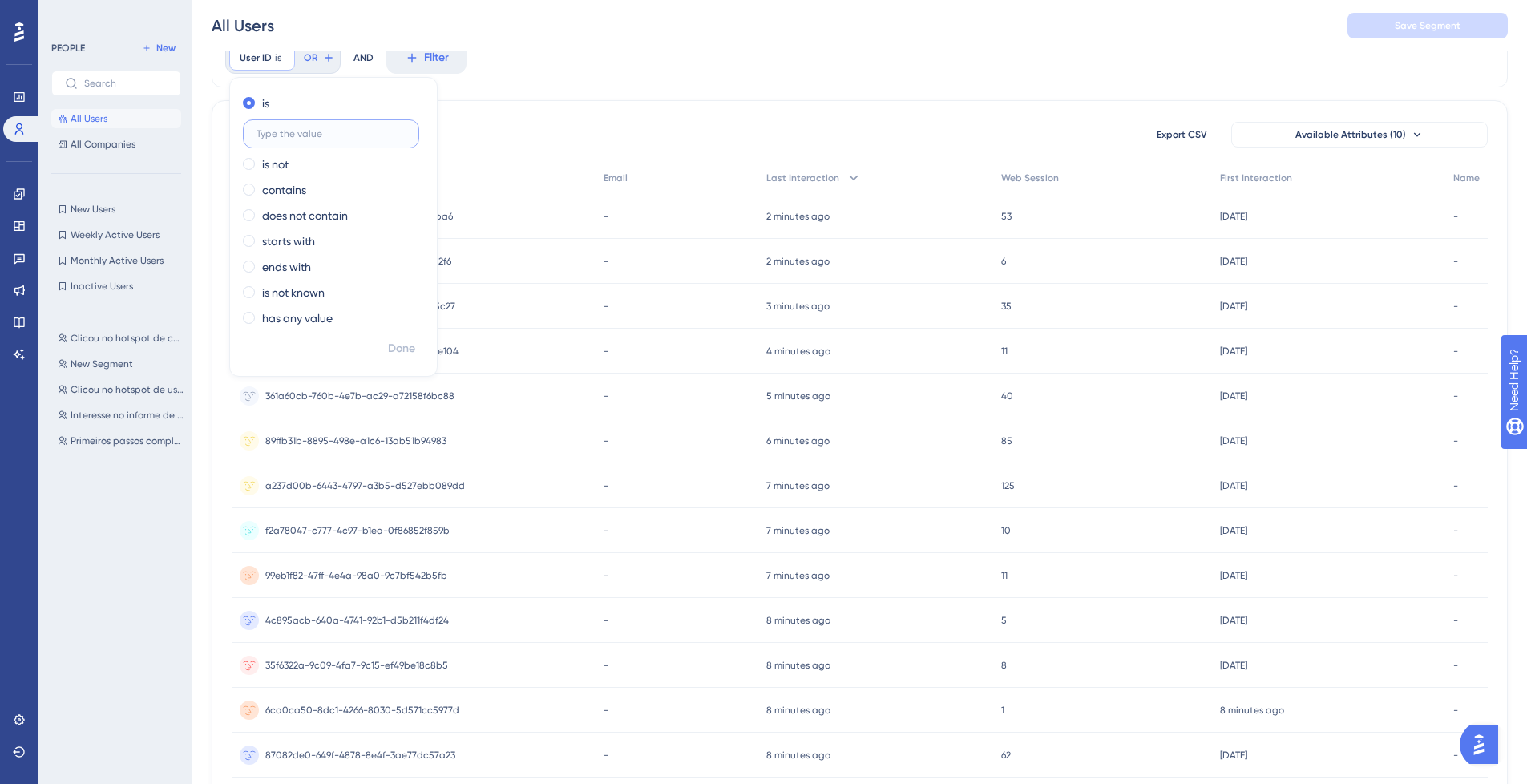
click at [324, 135] on input "text" at bounding box center [331, 134] width 149 height 11
paste input "1Ax69i57j0j69i60l4"
type input "1Ax69i57j0j69i60l4"
click at [395, 353] on span "Done" at bounding box center [401, 348] width 27 height 19
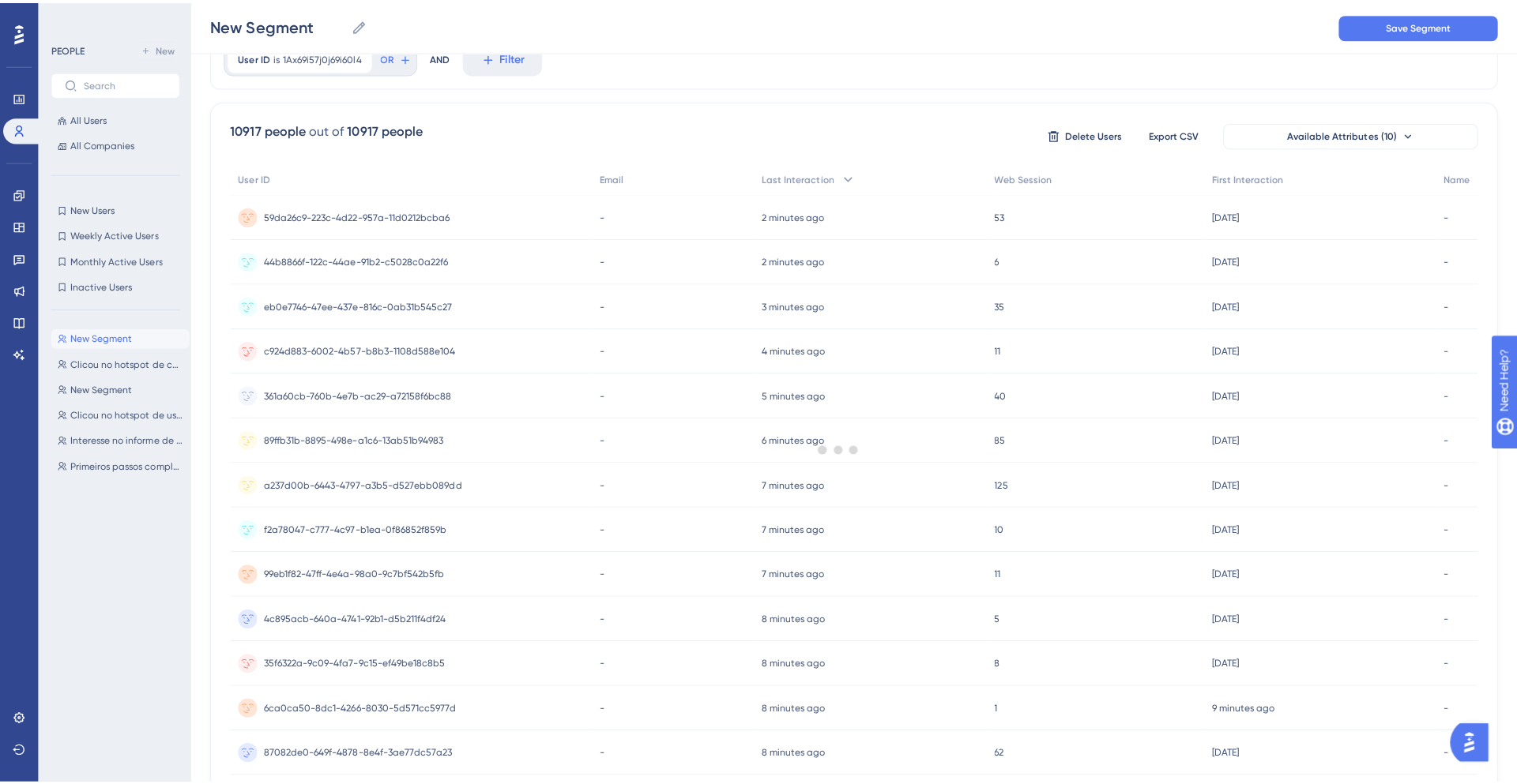
scroll to position [0, 0]
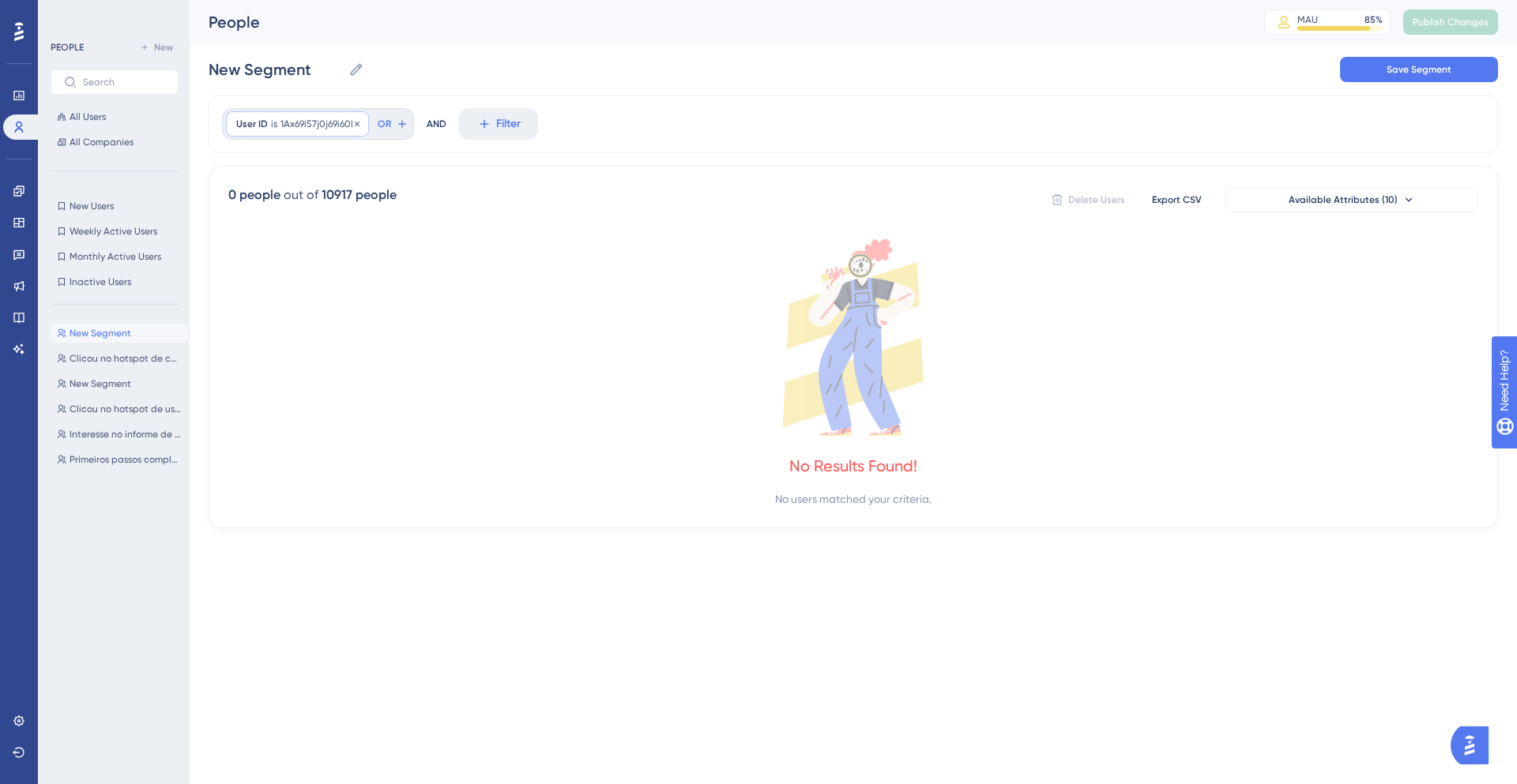
click at [334, 126] on span "1Ax69i57j0j69i60l4" at bounding box center [320, 124] width 78 height 13
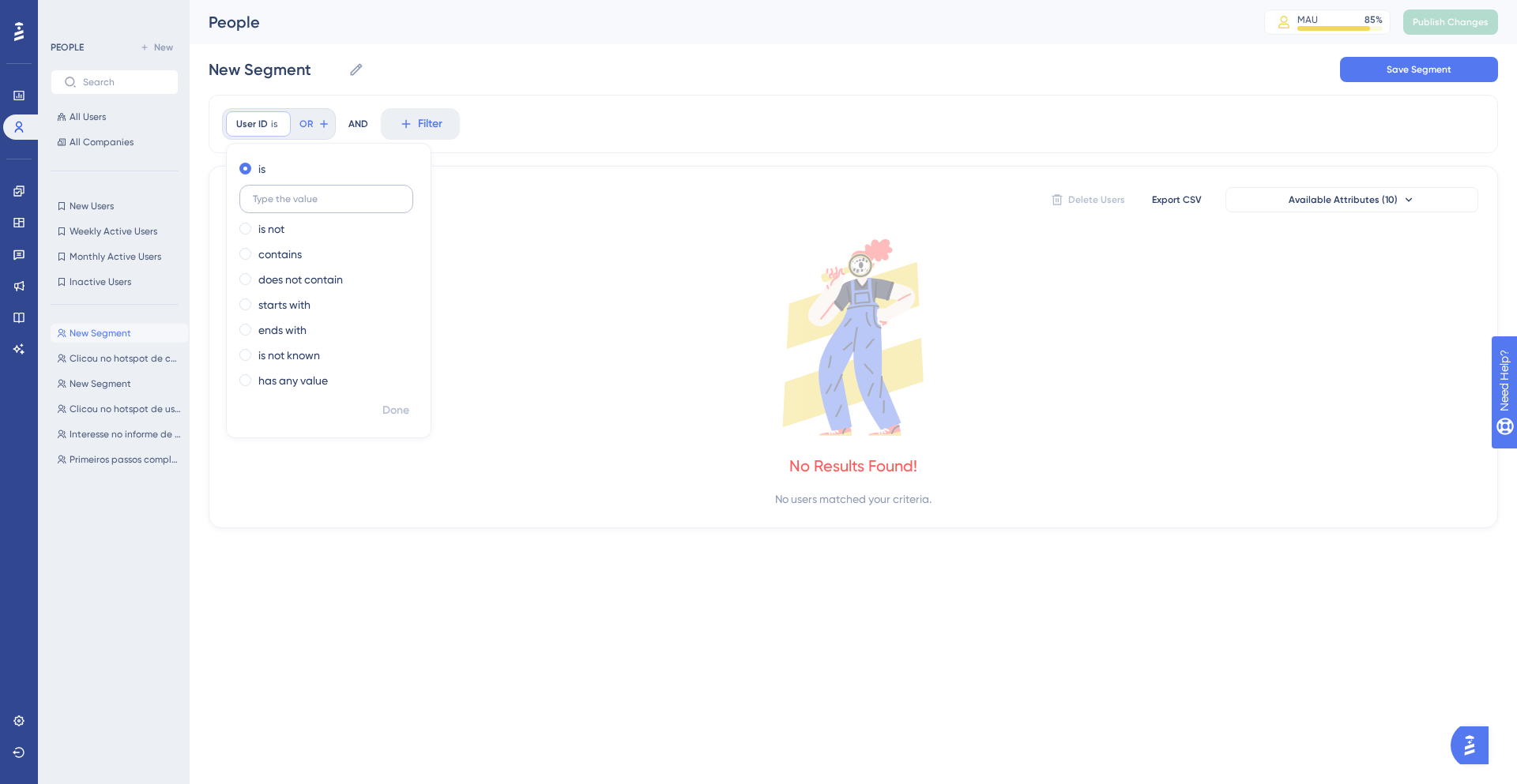
click at [310, 204] on label at bounding box center [326, 199] width 173 height 28
click at [310, 204] on input "text" at bounding box center [326, 199] width 147 height 11
paste input "fb9f1ee6-8bdb-11eb-87c7-0242a6f1900a"
type input "fb9f1ee6-8bdb-11eb-87c7-0242a6f1900a"
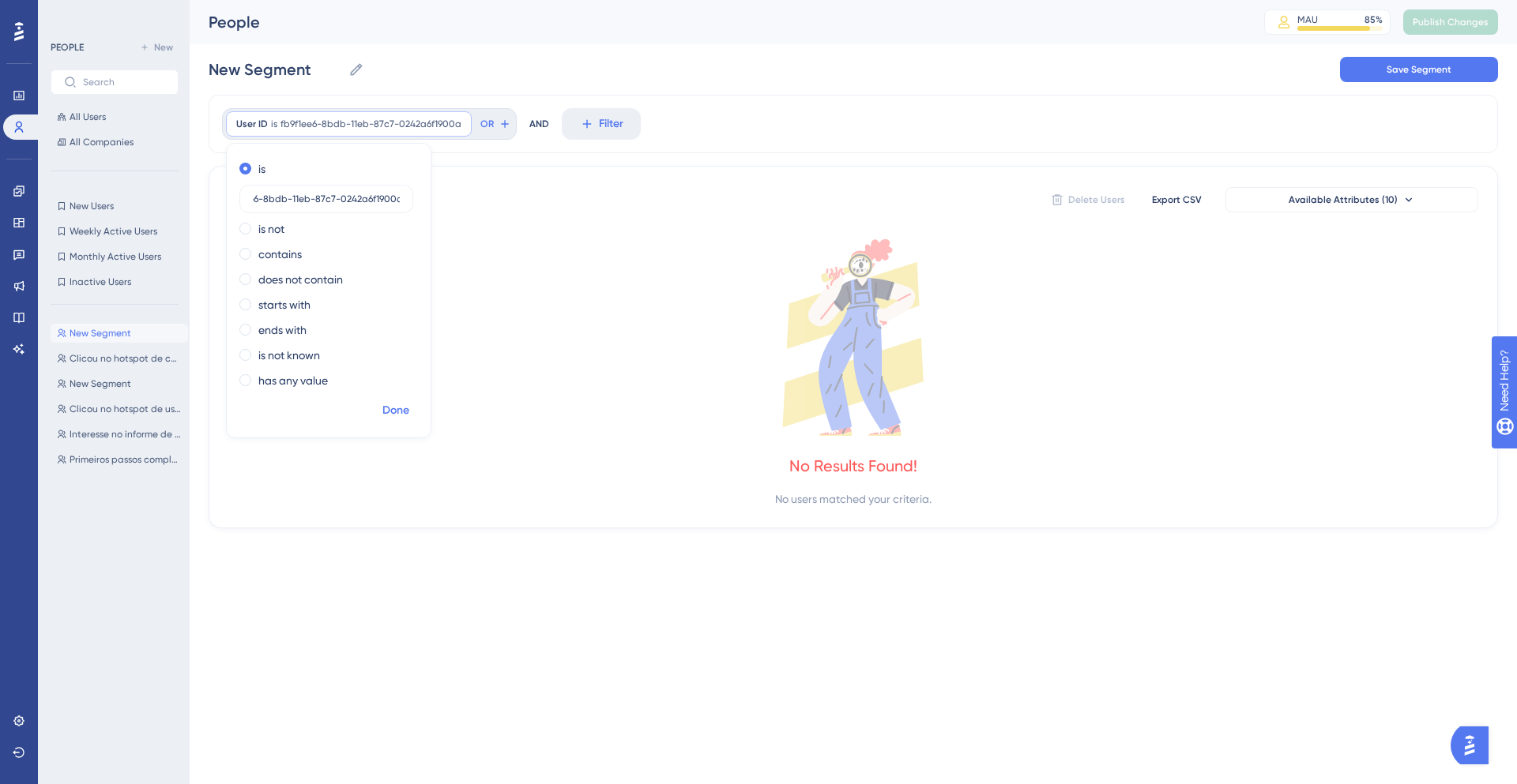
scroll to position [0, 0]
click at [384, 403] on span "Done" at bounding box center [395, 410] width 27 height 19
click at [435, 131] on div "User ID is fb9f1ee6-8bdb-11eb-87c7-0242a6f1900a fb9f1ee6-8bdb-11eb-87c7-0242a6f…" at bounding box center [348, 123] width 245 height 25
click at [455, 127] on icon at bounding box center [460, 124] width 9 height 9
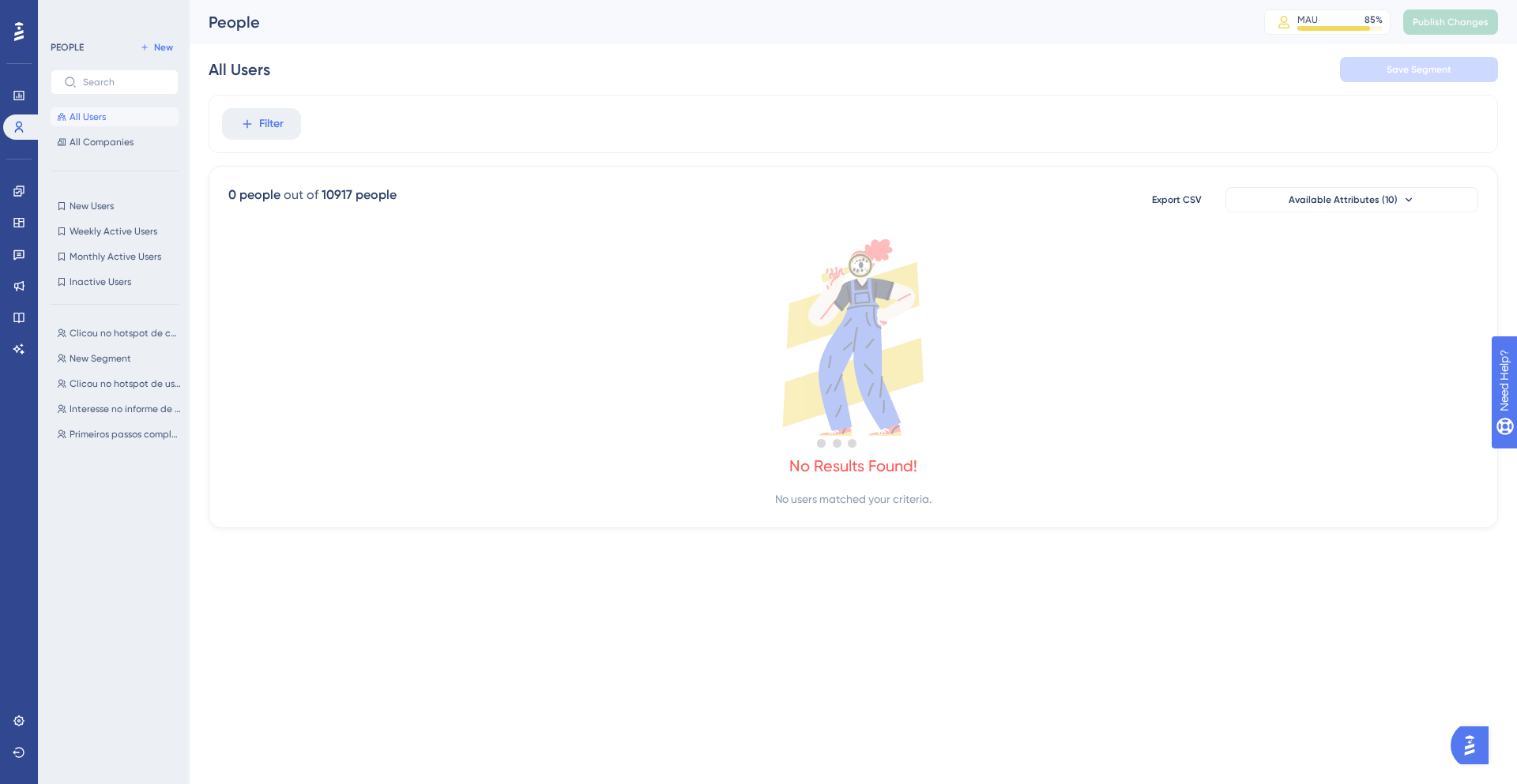
click at [504, 230] on div at bounding box center [836, 442] width 1358 height 670
click at [270, 139] on div at bounding box center [836, 442] width 1358 height 670
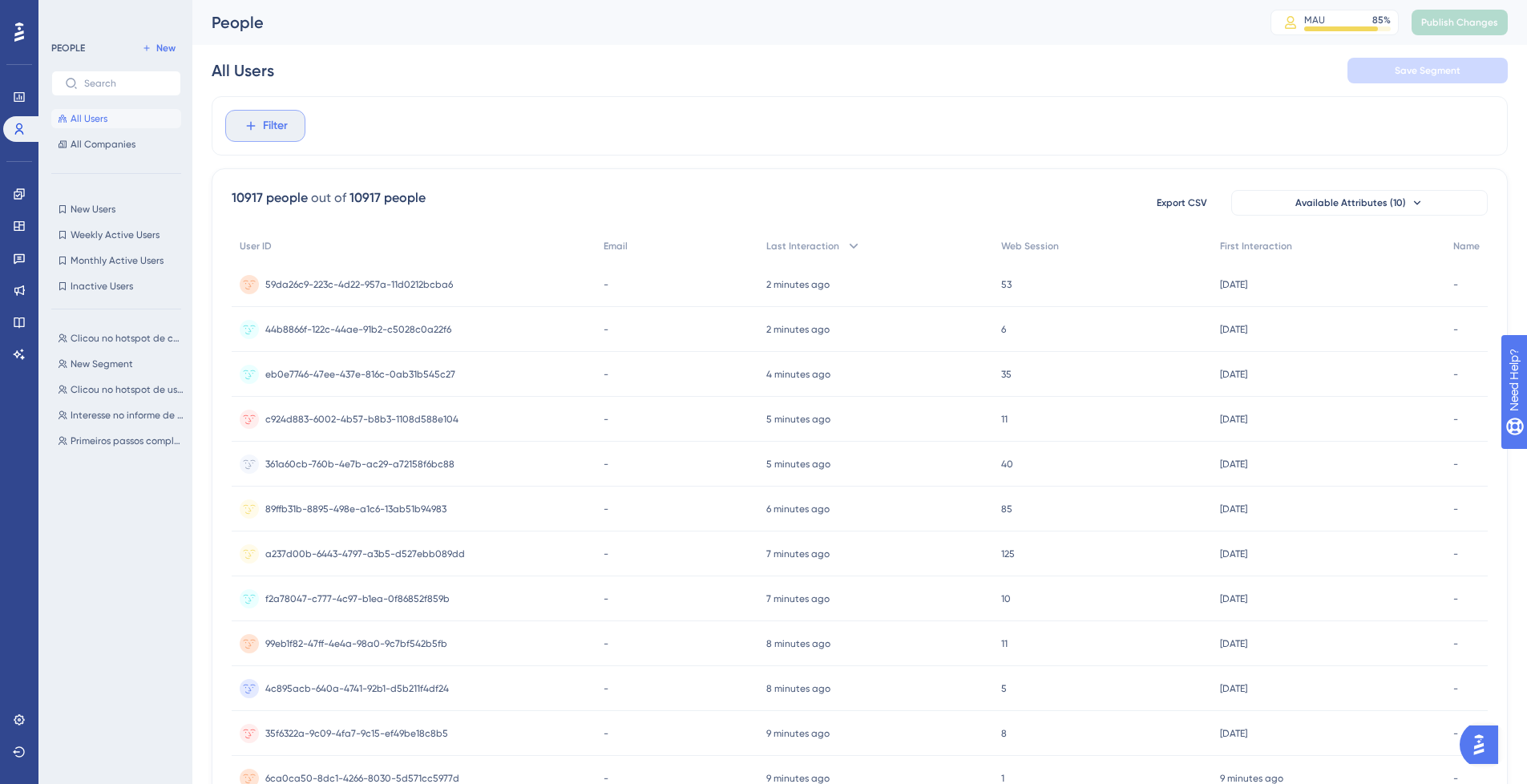
click at [263, 125] on span "Filter" at bounding box center [275, 126] width 25 height 19
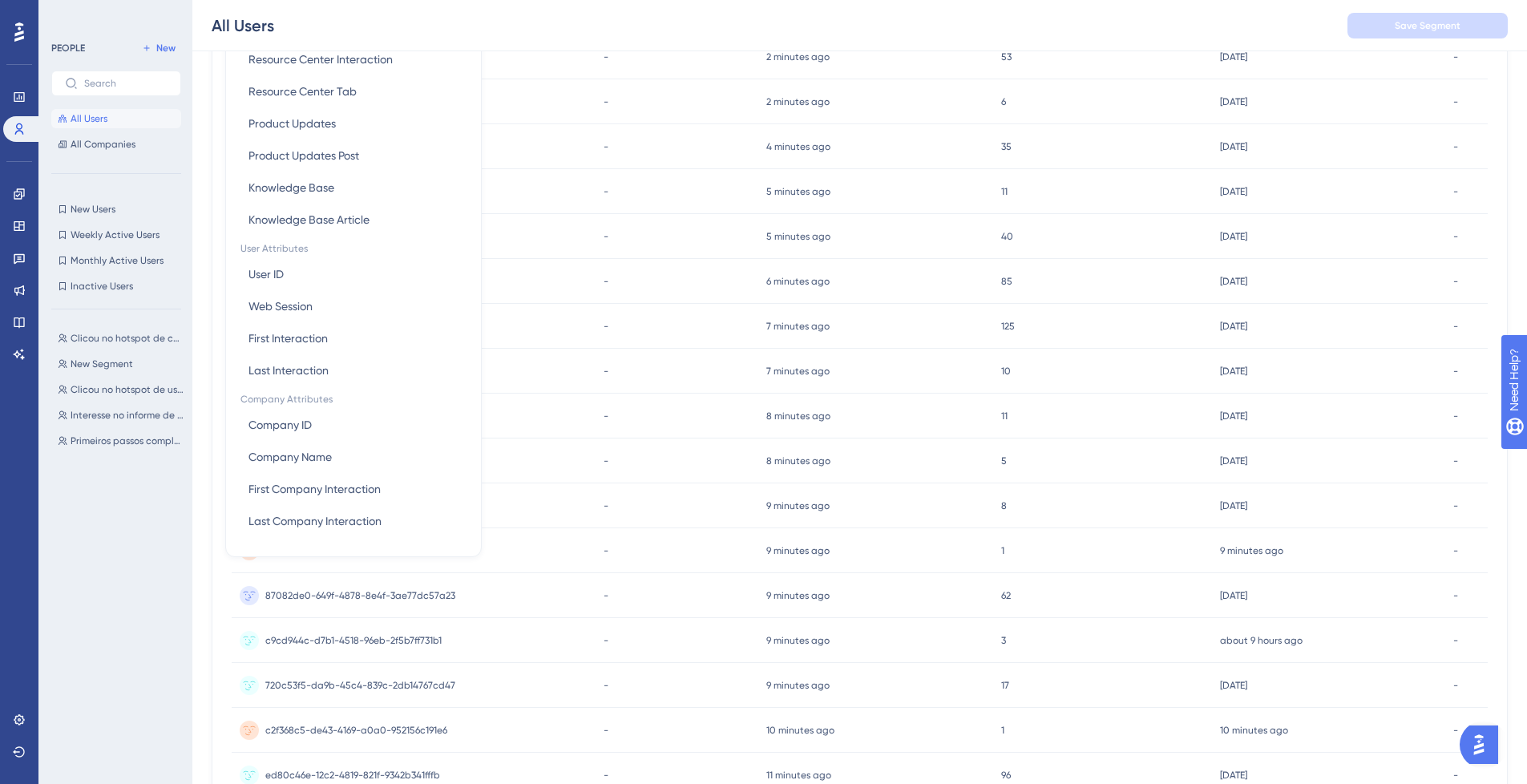
scroll to position [257, 0]
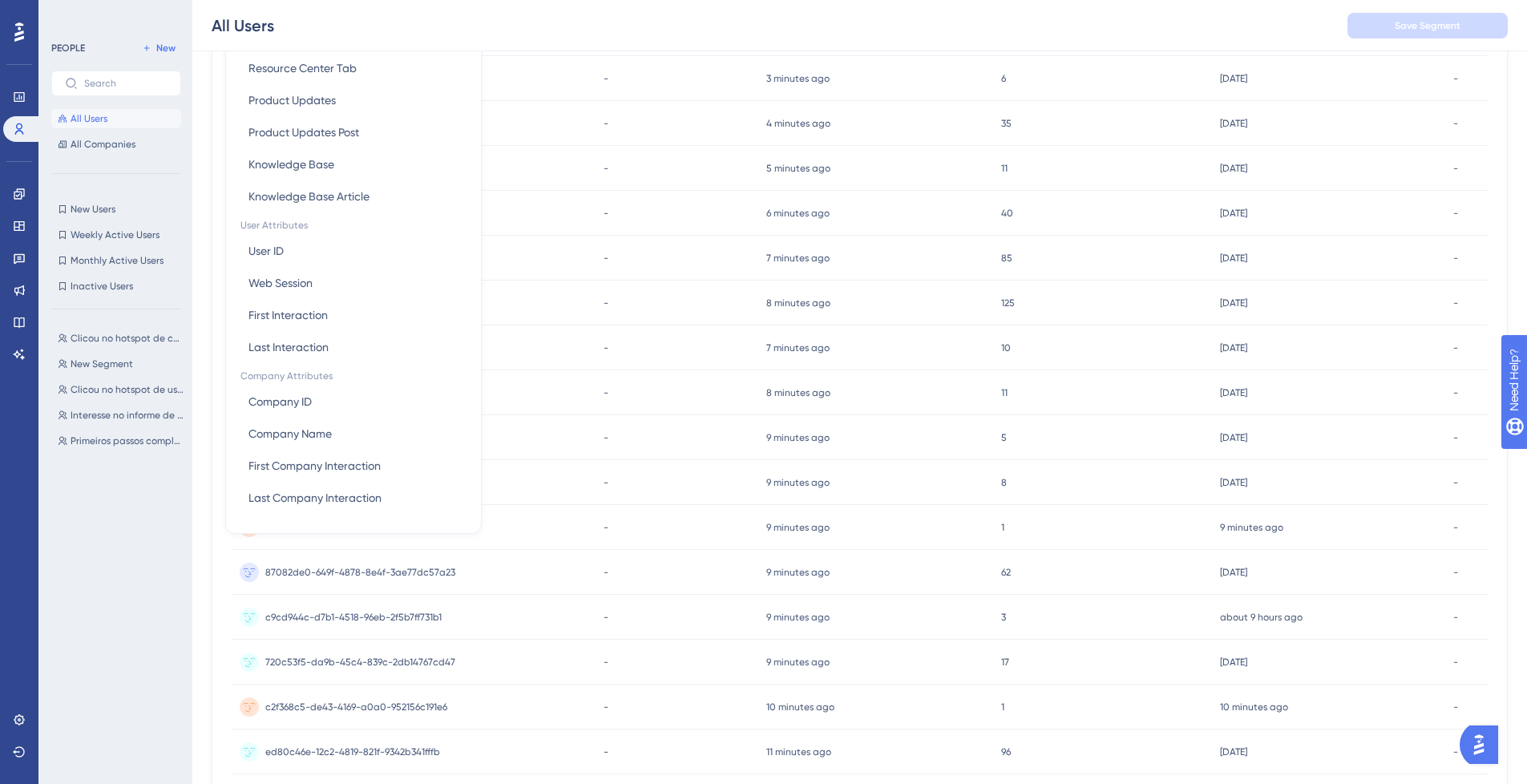
click at [1129, 31] on div "All Users Save Segment" at bounding box center [859, 26] width 1335 height 51
